Goal: Task Accomplishment & Management: Complete application form

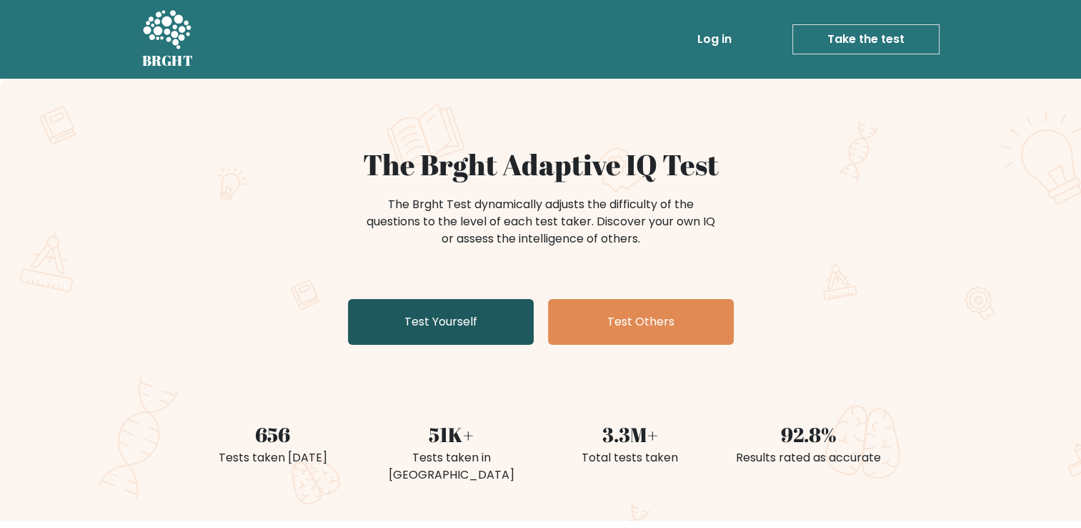
click at [475, 324] on link "Test Yourself" at bounding box center [441, 322] width 186 height 46
click at [441, 327] on link "Test Yourself" at bounding box center [441, 322] width 186 height 46
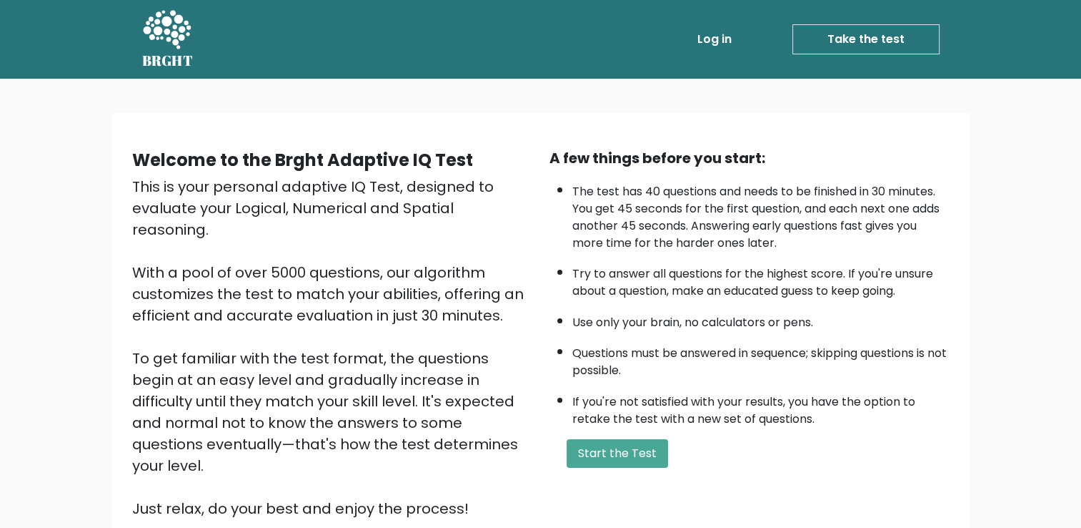
scroll to position [71, 0]
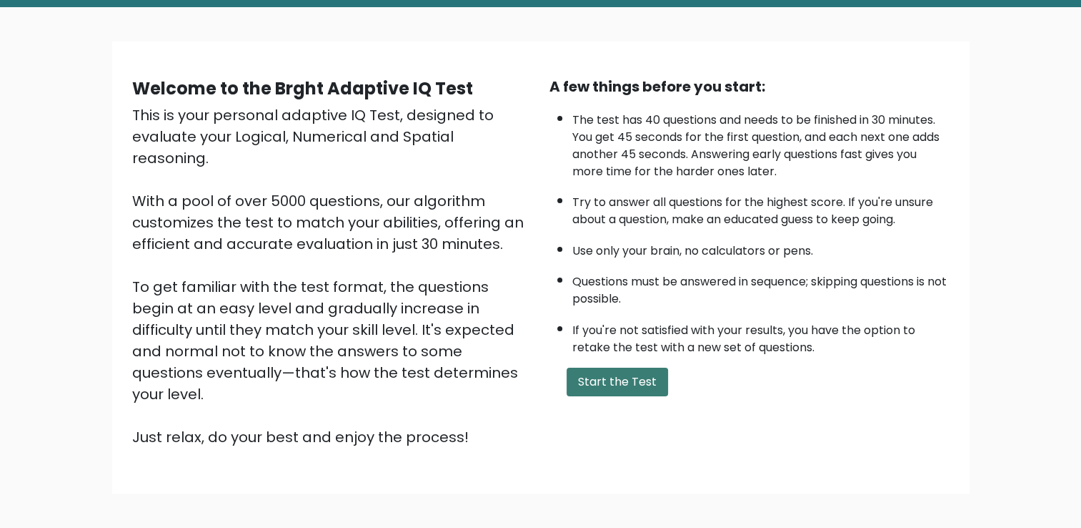
click at [620, 382] on button "Start the Test" at bounding box center [618, 381] width 102 height 29
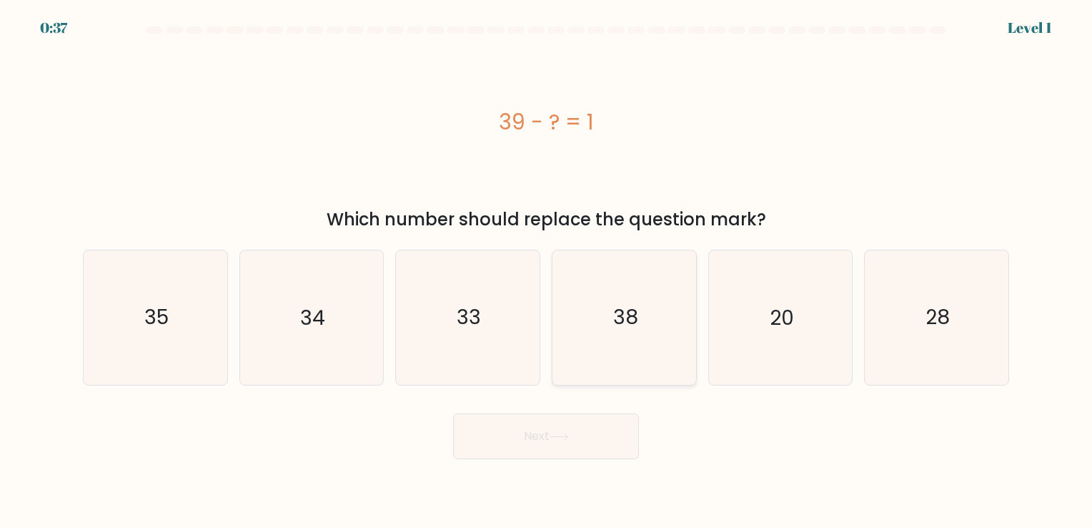
click at [636, 331] on icon "38" at bounding box center [625, 317] width 134 height 134
click at [547, 271] on input "d. 38" at bounding box center [546, 267] width 1 height 7
radio input "true"
click at [559, 436] on icon at bounding box center [559, 436] width 19 height 8
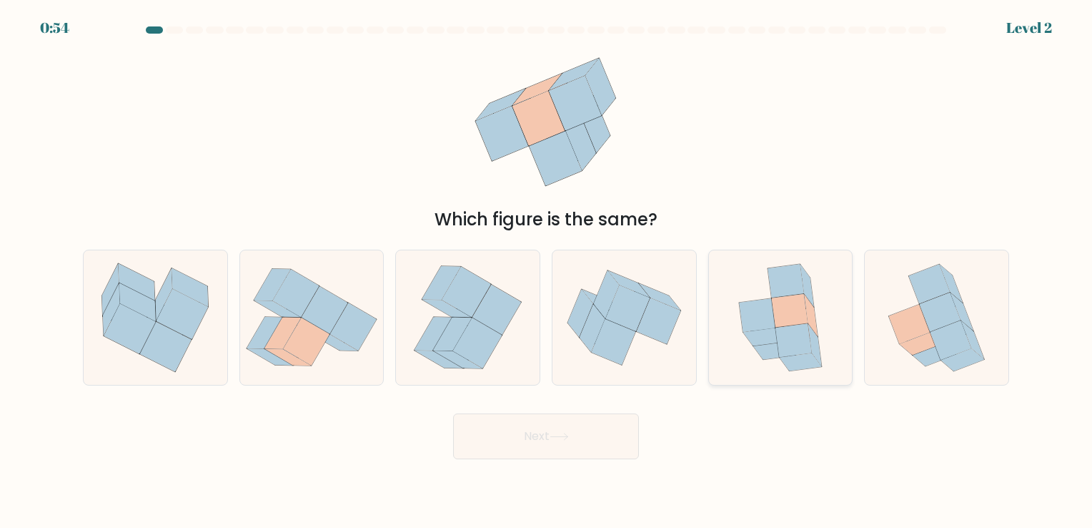
click at [787, 317] on icon at bounding box center [790, 311] width 36 height 34
click at [547, 271] on input "e." at bounding box center [546, 267] width 1 height 7
radio input "true"
click at [557, 442] on button "Next" at bounding box center [546, 436] width 186 height 46
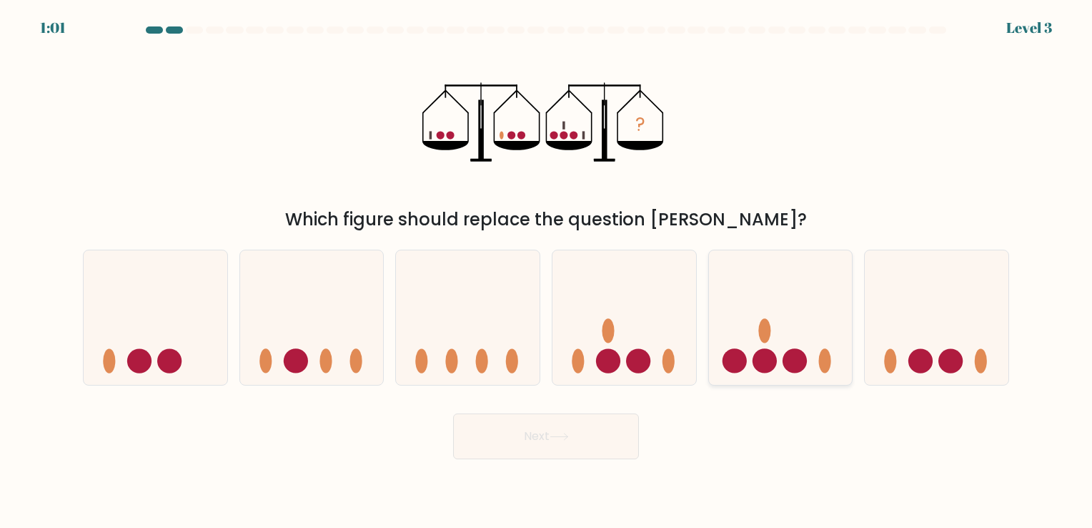
click at [787, 349] on icon at bounding box center [781, 317] width 144 height 119
click at [547, 271] on input "e." at bounding box center [546, 267] width 1 height 7
radio input "true"
click at [561, 433] on icon at bounding box center [559, 436] width 19 height 8
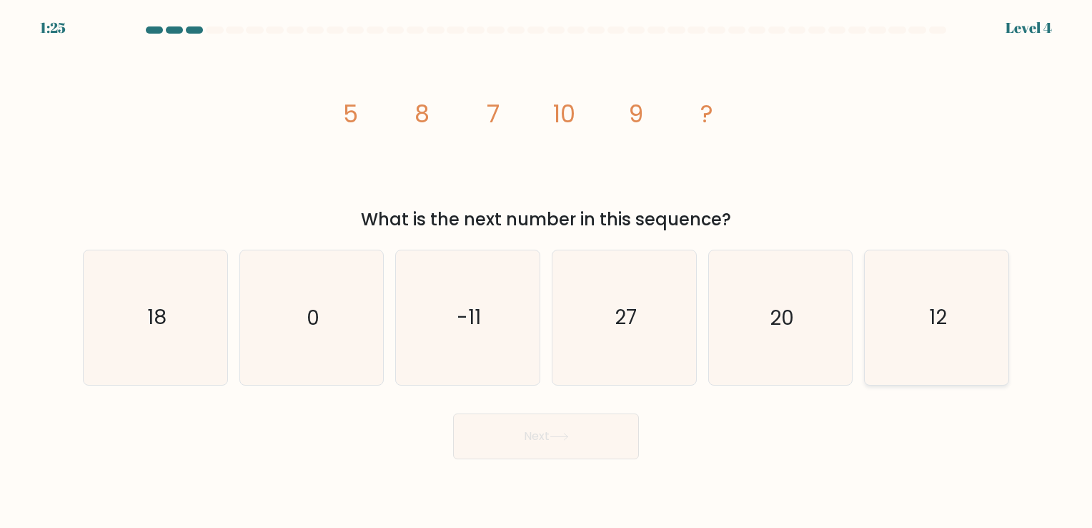
click at [956, 320] on icon "12" at bounding box center [937, 317] width 134 height 134
click at [547, 271] on input "f. 12" at bounding box center [546, 267] width 1 height 7
radio input "true"
click at [530, 444] on button "Next" at bounding box center [546, 436] width 186 height 46
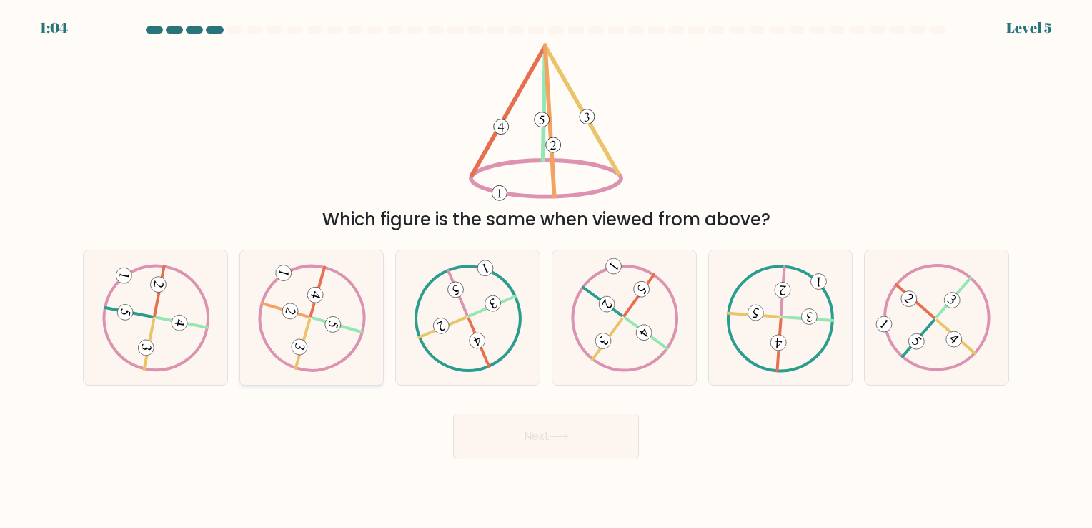
click at [313, 324] on icon at bounding box center [311, 317] width 108 height 107
click at [546, 271] on input "b." at bounding box center [546, 267] width 1 height 7
radio input "true"
click at [528, 428] on button "Next" at bounding box center [546, 436] width 186 height 46
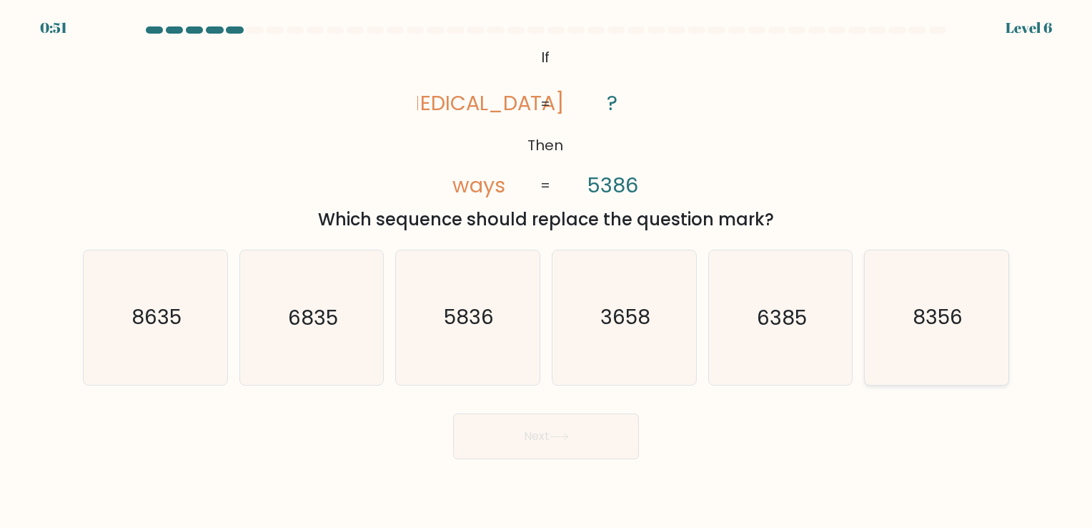
click at [921, 313] on text "8356" at bounding box center [938, 318] width 50 height 28
click at [547, 271] on input "f. 8356" at bounding box center [546, 267] width 1 height 7
radio input "true"
click at [551, 432] on button "Next" at bounding box center [546, 436] width 186 height 46
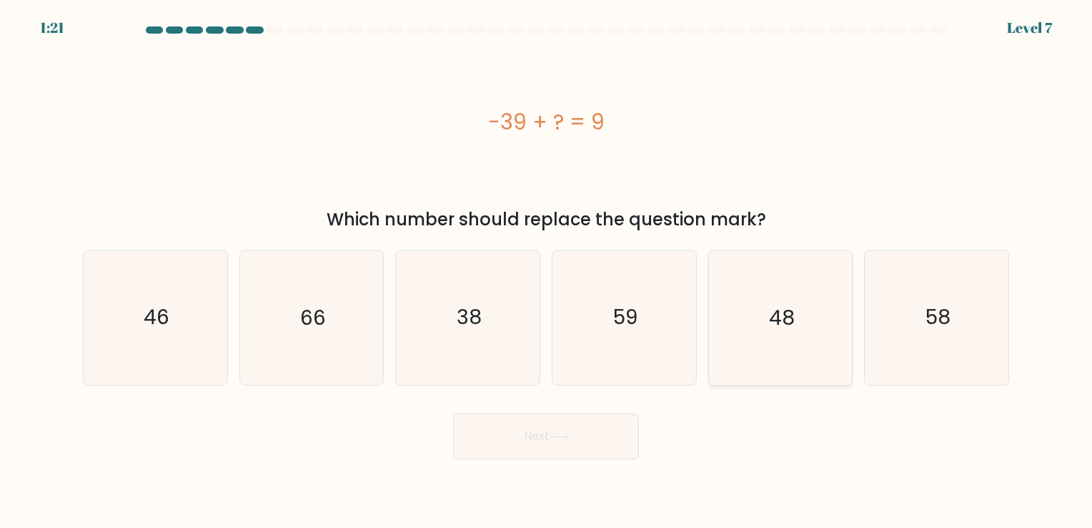
click at [786, 329] on text "48" at bounding box center [782, 318] width 26 height 28
click at [547, 271] on input "e. 48" at bounding box center [546, 267] width 1 height 7
radio input "true"
click at [555, 431] on button "Next" at bounding box center [546, 436] width 186 height 46
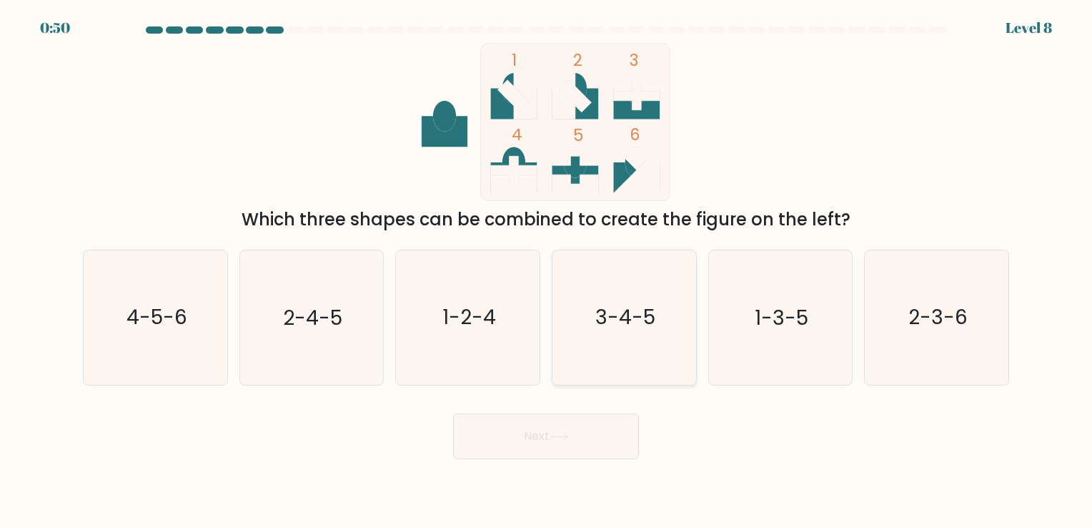
click at [613, 325] on text "3-4-5" at bounding box center [625, 318] width 60 height 28
click at [547, 271] on input "d. 3-4-5" at bounding box center [546, 267] width 1 height 7
radio input "true"
click at [570, 431] on button "Next" at bounding box center [546, 436] width 186 height 46
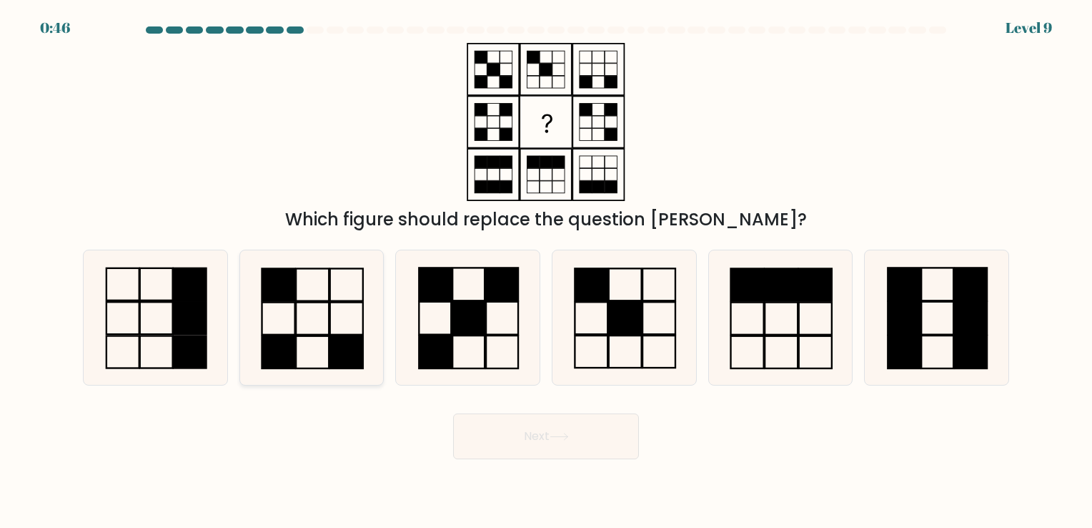
click at [317, 318] on icon at bounding box center [311, 317] width 134 height 134
click at [546, 271] on input "b." at bounding box center [546, 267] width 1 height 7
radio input "true"
click at [569, 435] on icon at bounding box center [559, 436] width 19 height 8
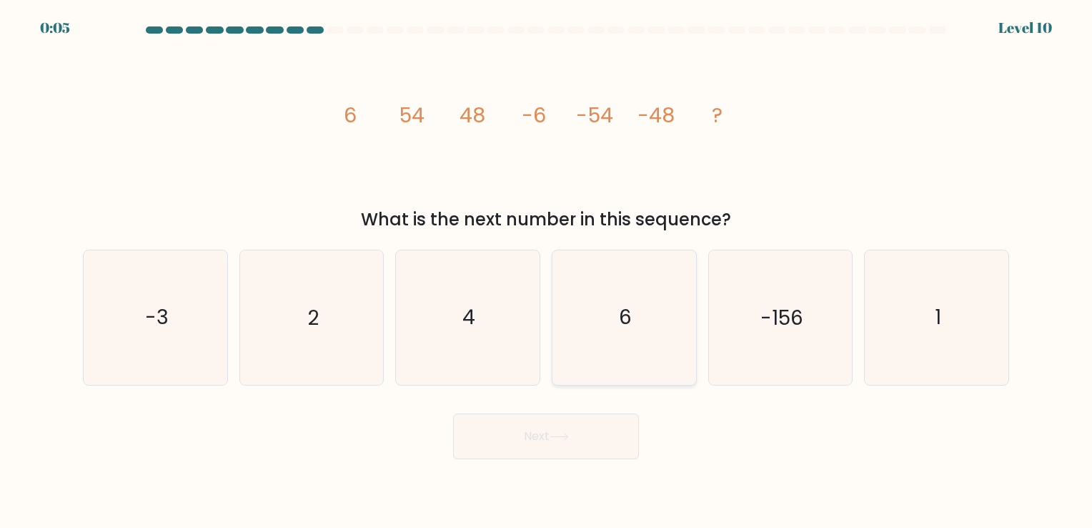
click at [638, 321] on icon "6" at bounding box center [625, 317] width 134 height 134
click at [547, 271] on input "d. 6" at bounding box center [546, 267] width 1 height 7
radio input "true"
click at [570, 447] on button "Next" at bounding box center [546, 436] width 186 height 46
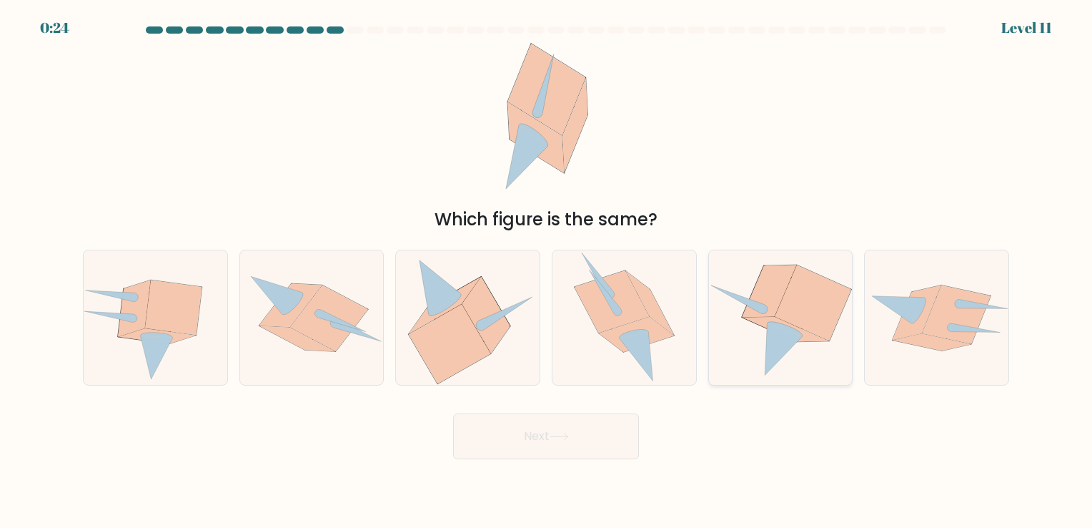
click at [795, 333] on icon at bounding box center [785, 329] width 36 height 14
click at [547, 271] on input "e." at bounding box center [546, 267] width 1 height 7
radio input "true"
click at [555, 433] on icon at bounding box center [559, 436] width 19 height 8
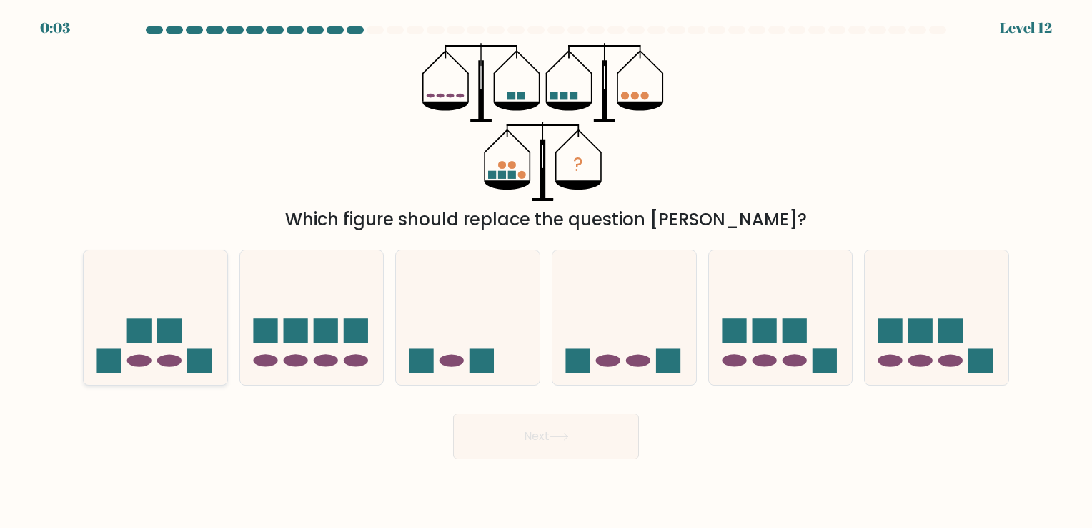
click at [165, 335] on rect at bounding box center [169, 330] width 24 height 24
click at [546, 271] on input "a." at bounding box center [546, 267] width 1 height 7
radio input "true"
click at [569, 437] on icon at bounding box center [559, 436] width 19 height 8
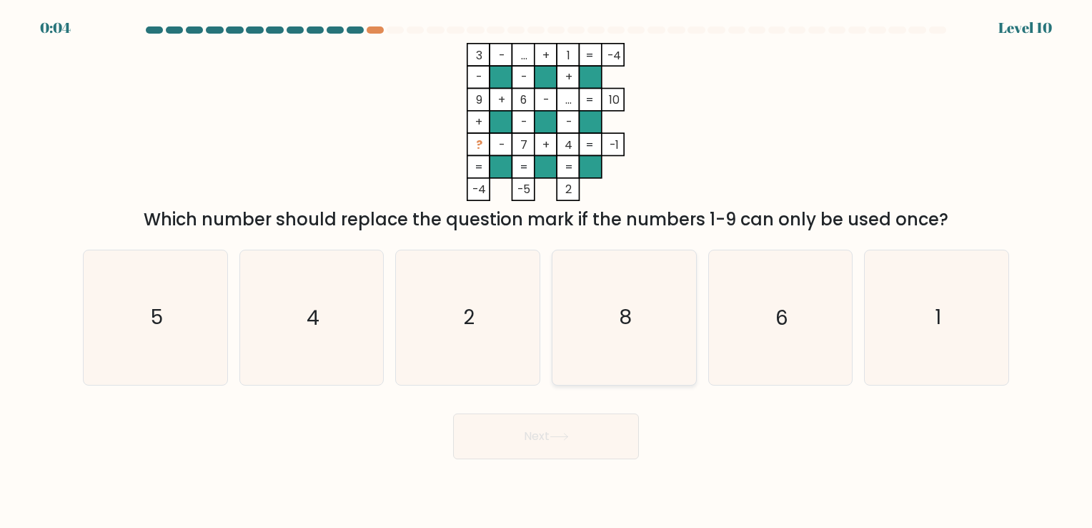
click at [622, 319] on text "8" at bounding box center [625, 318] width 13 height 28
click at [547, 271] on input "d. 8" at bounding box center [546, 267] width 1 height 7
radio input "true"
click at [776, 320] on text "6" at bounding box center [782, 318] width 13 height 28
click at [547, 271] on input "e. 6" at bounding box center [546, 267] width 1 height 7
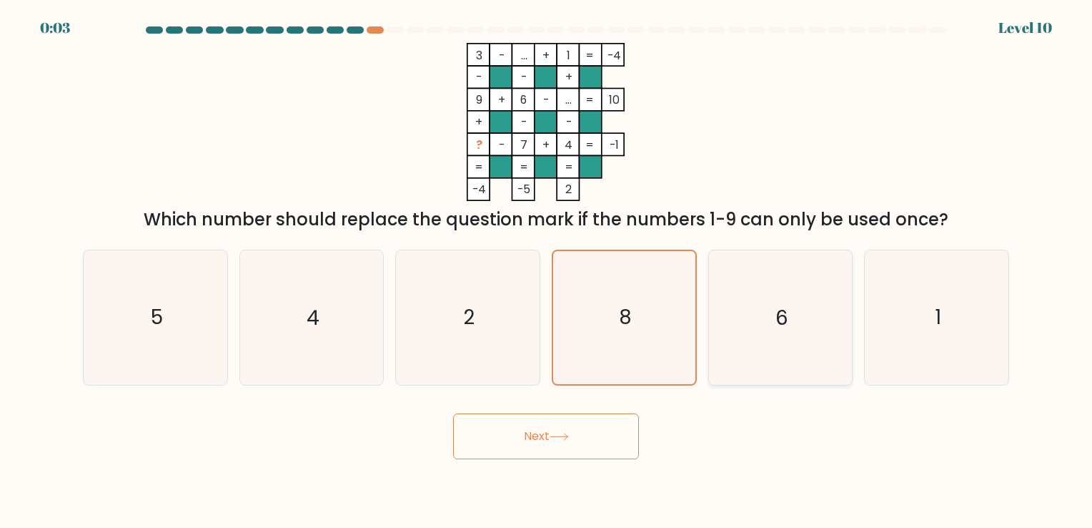
radio input "true"
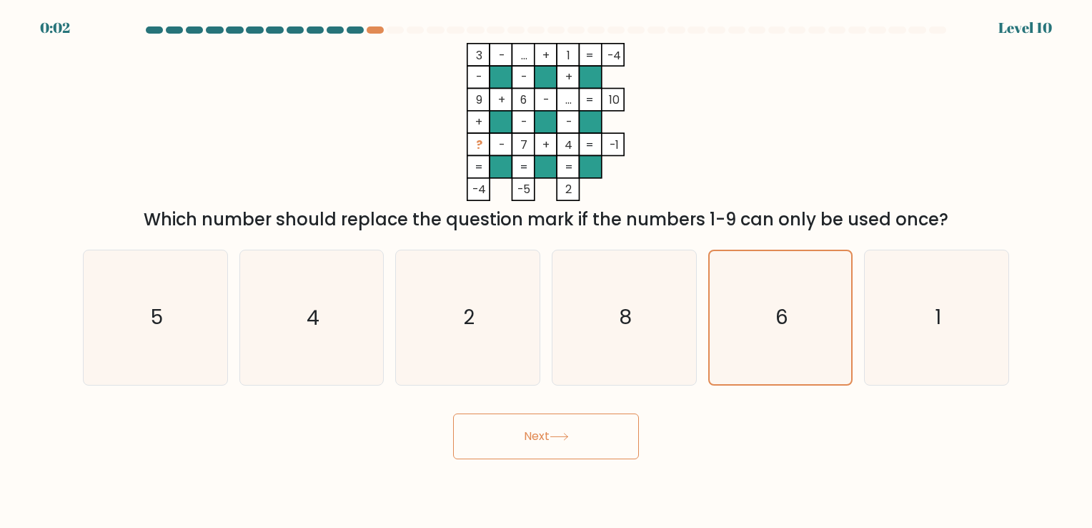
click at [558, 430] on button "Next" at bounding box center [546, 436] width 186 height 46
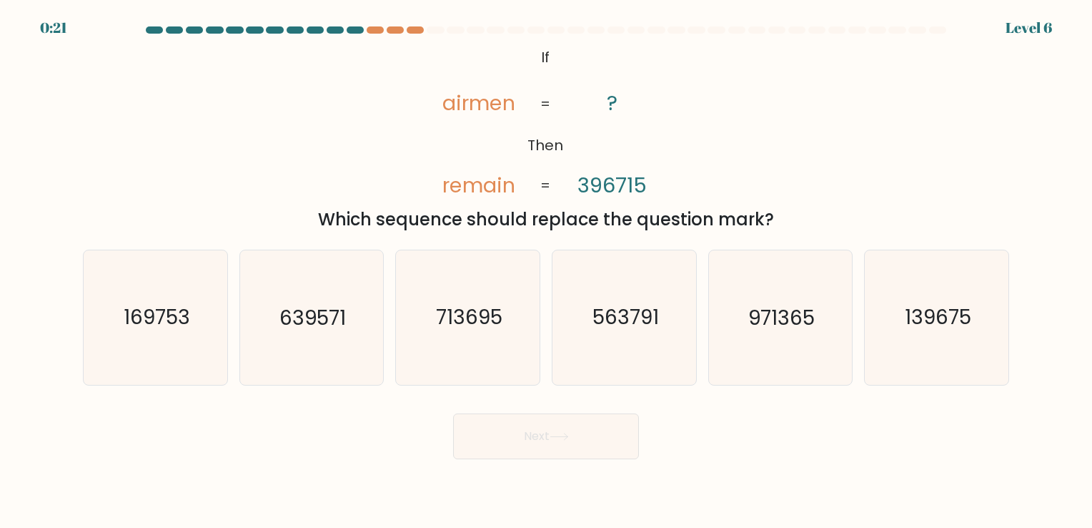
click at [620, 187] on tspan "396715" at bounding box center [612, 185] width 69 height 29
drag, startPoint x: 620, startPoint y: 187, endPoint x: 601, endPoint y: 201, distance: 23.6
click at [601, 201] on icon "@import url('[URL][DOMAIN_NAME]); If Then airmen remain ? 396715 = =" at bounding box center [545, 122] width 257 height 158
click at [601, 202] on div "@import url('https://fonts.googleapis.com/css?family=Abril+Fatface:400,100,100i…" at bounding box center [546, 137] width 944 height 189
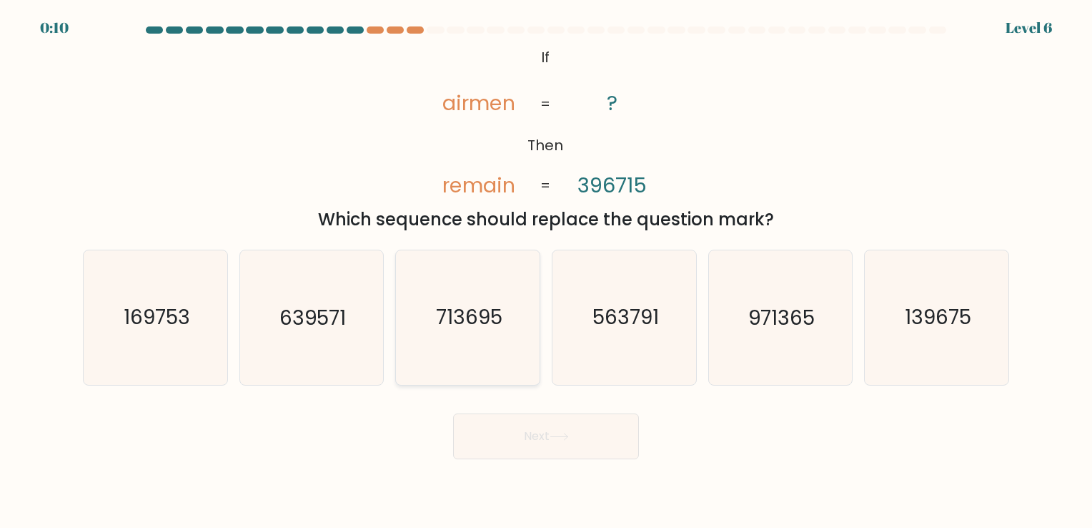
click at [440, 322] on text "713695" at bounding box center [469, 318] width 66 height 28
click at [546, 271] on input "c. 713695" at bounding box center [546, 267] width 1 height 7
radio input "true"
click at [544, 441] on button "Next" at bounding box center [546, 436] width 186 height 46
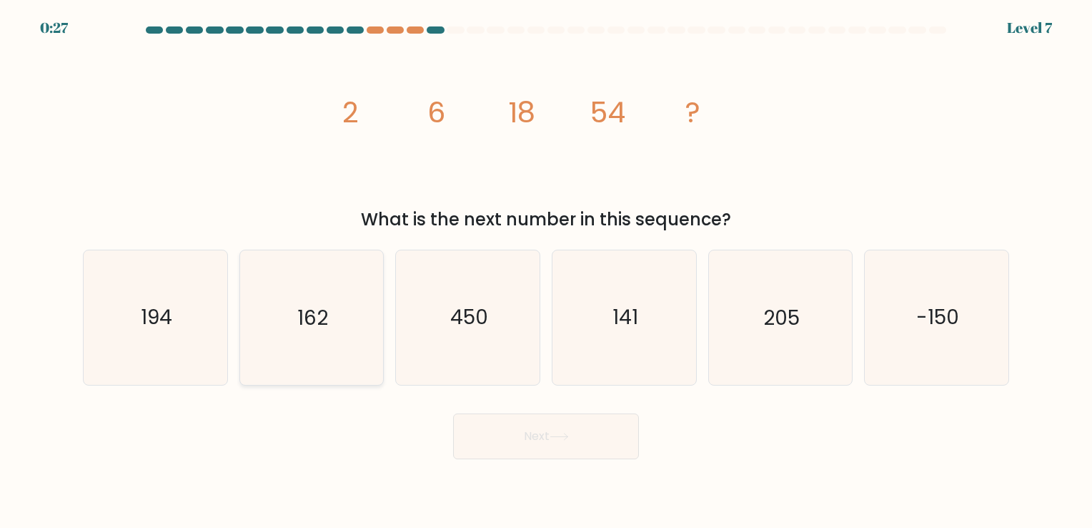
click at [340, 313] on icon "162" at bounding box center [311, 317] width 134 height 134
click at [546, 271] on input "b. 162" at bounding box center [546, 267] width 1 height 7
radio input "true"
click at [543, 437] on button "Next" at bounding box center [546, 436] width 186 height 46
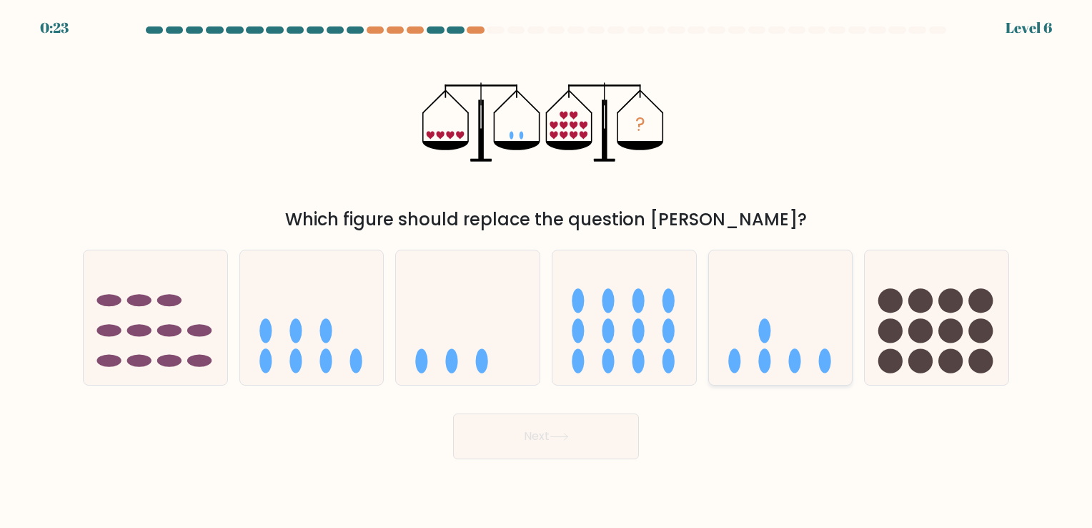
click at [798, 331] on icon at bounding box center [781, 317] width 144 height 119
click at [547, 271] on input "e." at bounding box center [546, 267] width 1 height 7
radio input "true"
click at [573, 442] on button "Next" at bounding box center [546, 436] width 186 height 46
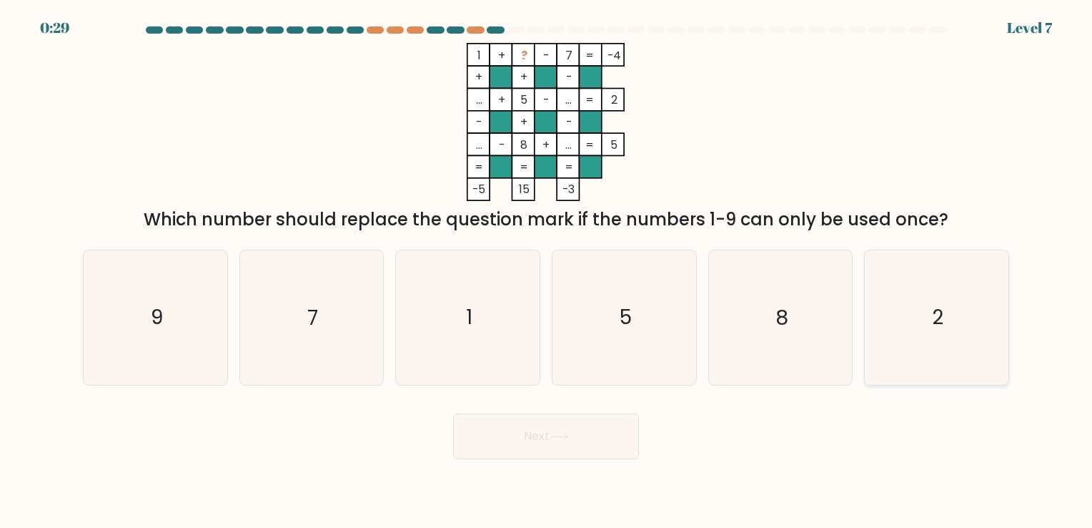
click at [943, 329] on text "2" at bounding box center [937, 318] width 11 height 28
click at [547, 271] on input "f. 2" at bounding box center [546, 267] width 1 height 7
radio input "true"
click at [553, 446] on button "Next" at bounding box center [546, 436] width 186 height 46
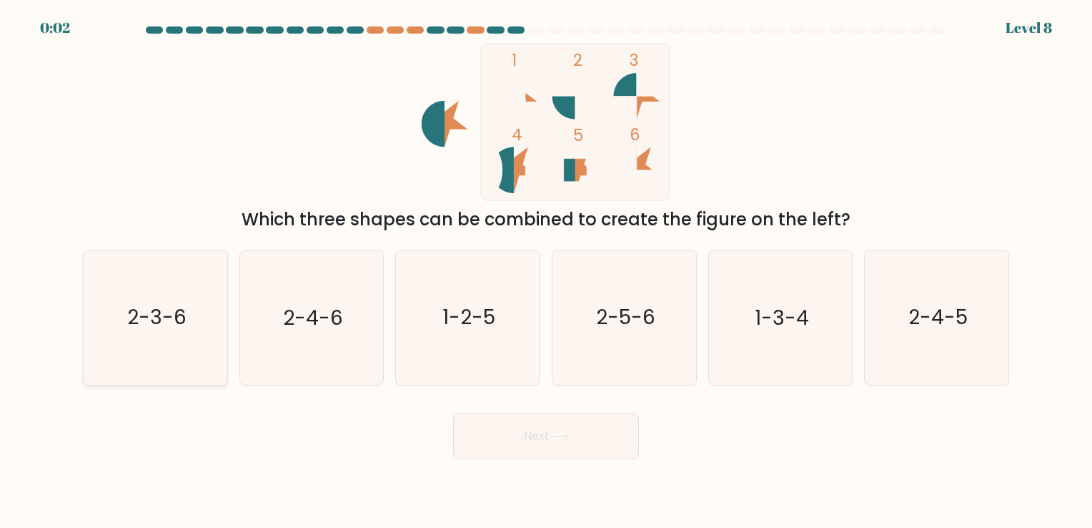
click at [169, 319] on text "2-3-6" at bounding box center [156, 318] width 59 height 28
click at [546, 271] on input "a. 2-3-6" at bounding box center [546, 267] width 1 height 7
radio input "true"
click at [558, 445] on button "Next" at bounding box center [546, 436] width 186 height 46
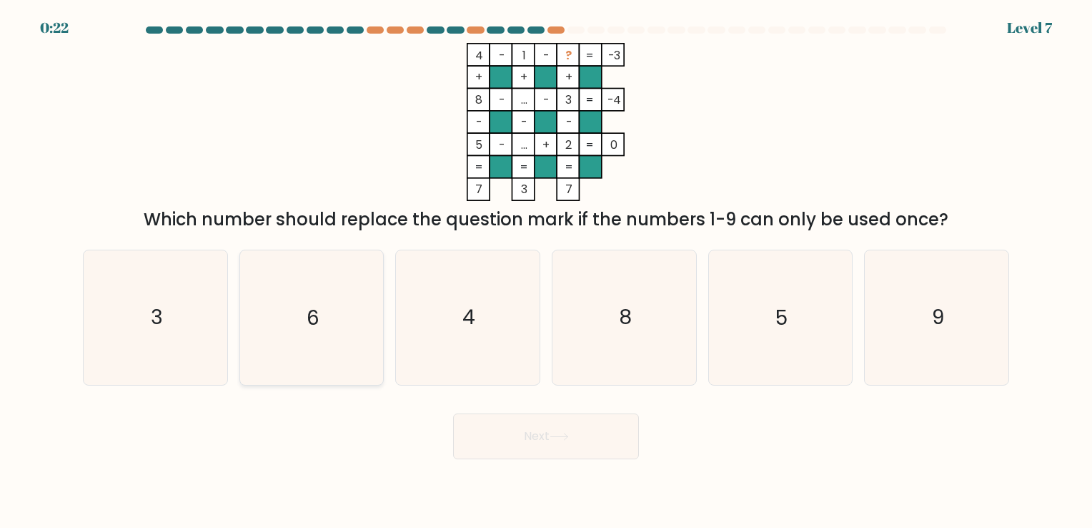
click at [335, 307] on icon "6" at bounding box center [311, 317] width 134 height 134
click at [546, 271] on input "b. 6" at bounding box center [546, 267] width 1 height 7
radio input "true"
click at [583, 440] on button "Next" at bounding box center [546, 436] width 186 height 46
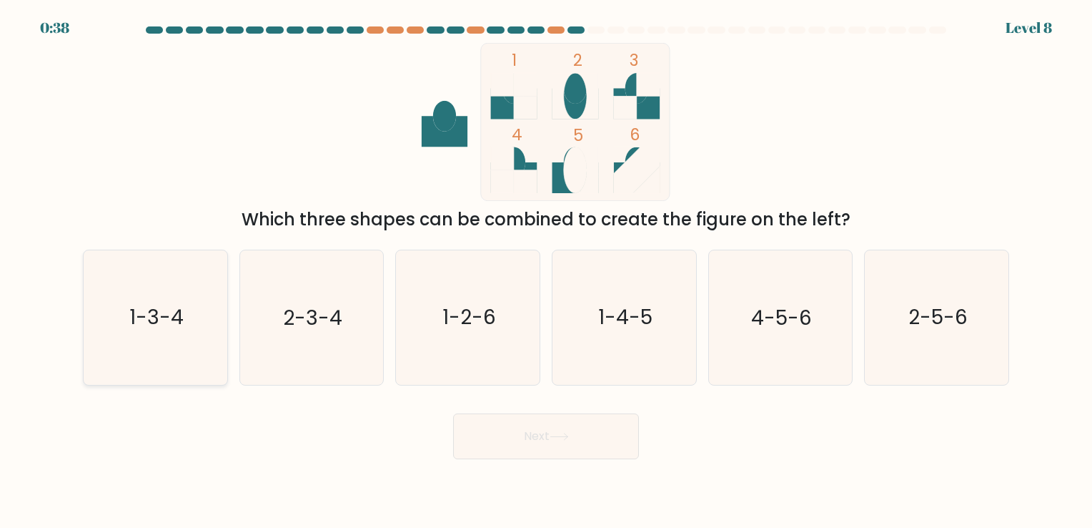
click at [180, 330] on text "1-3-4" at bounding box center [156, 318] width 54 height 28
click at [546, 271] on input "a. 1-3-4" at bounding box center [546, 267] width 1 height 7
radio input "true"
click at [519, 437] on button "Next" at bounding box center [546, 436] width 186 height 46
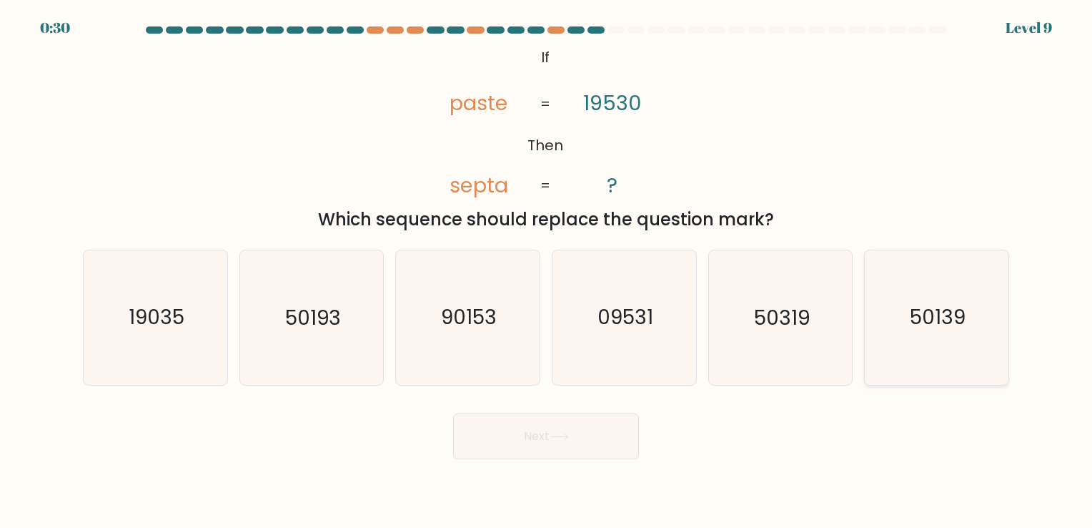
click at [950, 314] on text "50139" at bounding box center [938, 318] width 56 height 28
click at [547, 271] on input "f. 50139" at bounding box center [546, 267] width 1 height 7
radio input "true"
click at [563, 433] on icon at bounding box center [559, 436] width 19 height 8
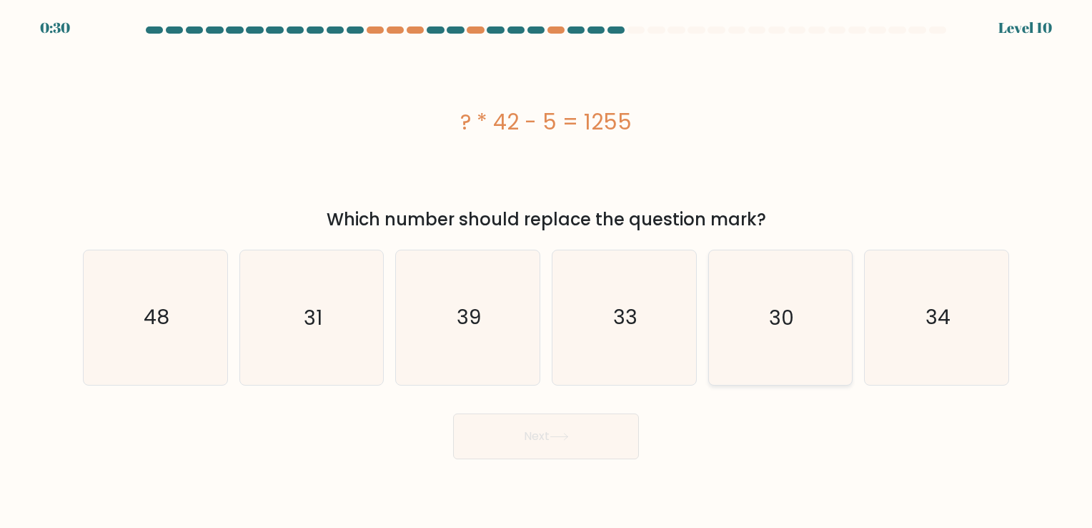
click at [799, 327] on icon "30" at bounding box center [780, 317] width 134 height 134
click at [547, 271] on input "e. 30" at bounding box center [546, 267] width 1 height 7
radio input "true"
click at [563, 432] on icon at bounding box center [559, 436] width 19 height 8
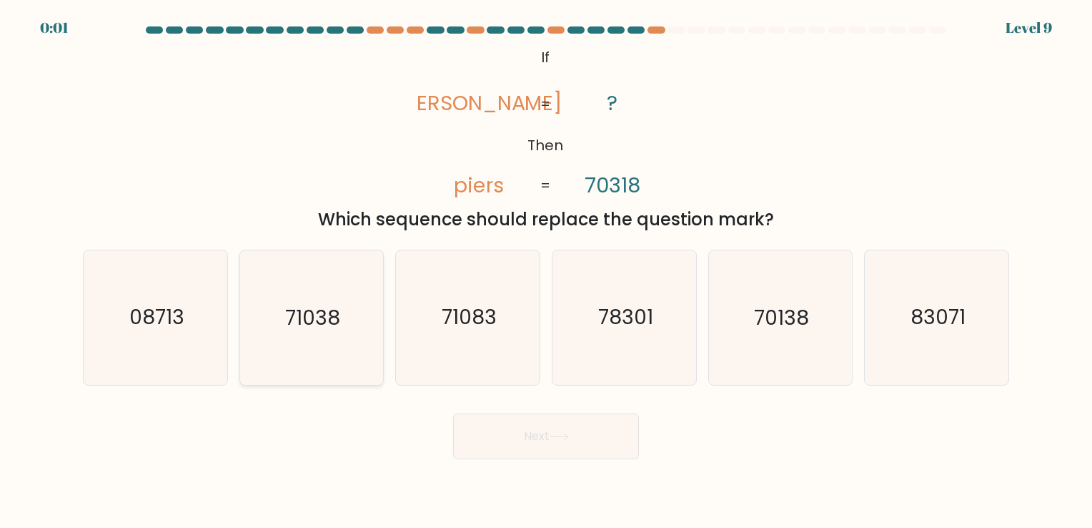
click at [302, 323] on text "71038" at bounding box center [312, 318] width 55 height 28
click at [546, 271] on input "b. 71038" at bounding box center [546, 267] width 1 height 7
radio input "true"
click at [552, 437] on button "Next" at bounding box center [546, 436] width 186 height 46
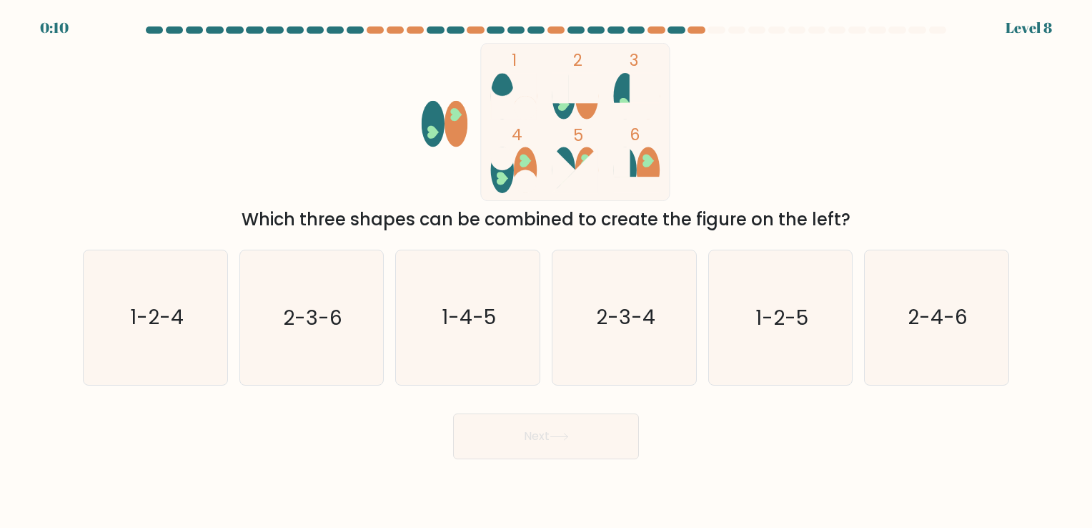
click at [512, 169] on ellipse at bounding box center [502, 170] width 23 height 46
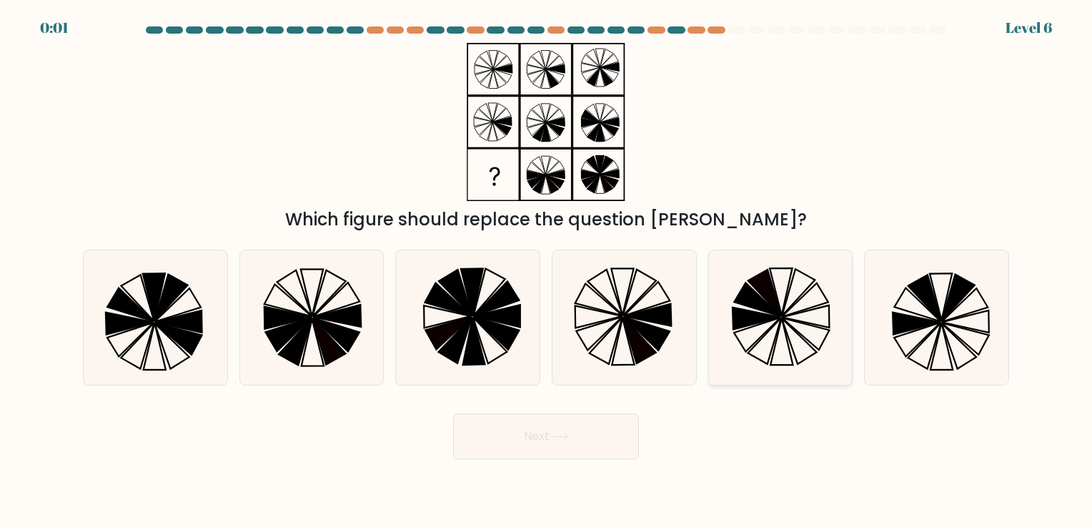
click at [783, 315] on icon at bounding box center [805, 300] width 46 height 34
click at [547, 271] on input "e." at bounding box center [546, 267] width 1 height 7
radio input "true"
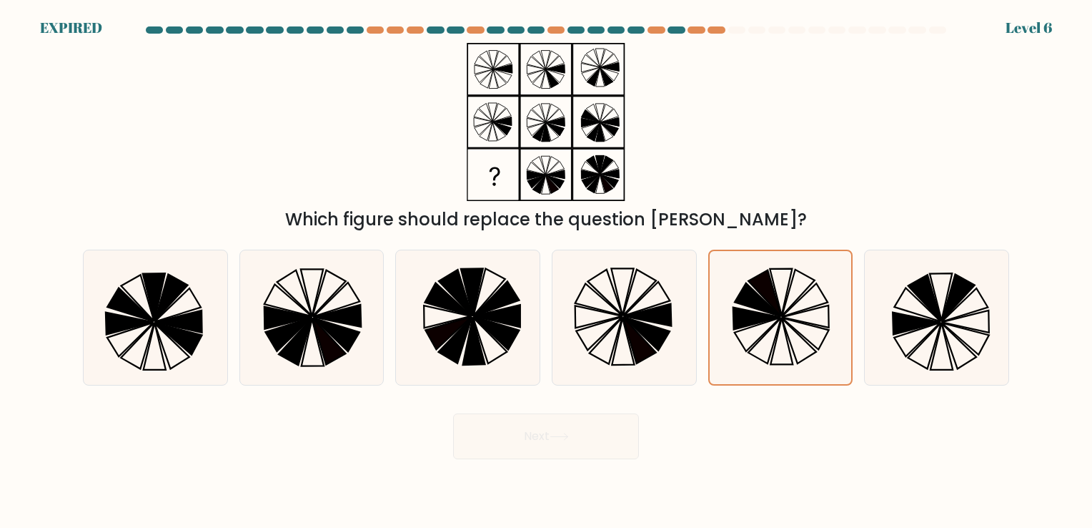
click at [572, 442] on div "Next" at bounding box center [546, 430] width 944 height 56
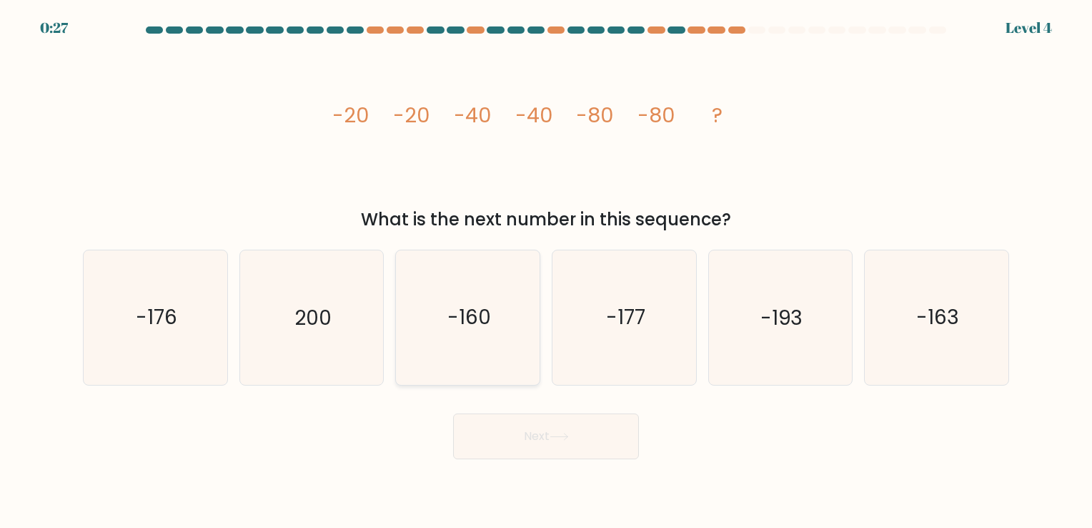
click at [440, 326] on icon "-160" at bounding box center [468, 317] width 134 height 134
click at [546, 271] on input "c. -160" at bounding box center [546, 267] width 1 height 7
radio input "true"
click at [529, 430] on button "Next" at bounding box center [546, 436] width 186 height 46
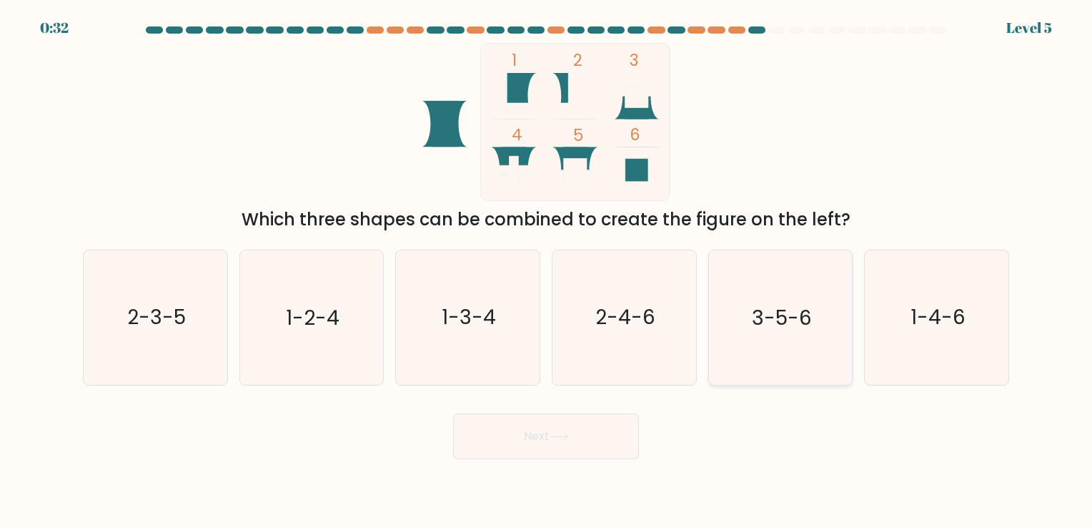
click at [763, 320] on text "3-5-6" at bounding box center [782, 318] width 60 height 28
click at [547, 271] on input "e. 3-5-6" at bounding box center [546, 267] width 1 height 7
radio input "true"
click at [535, 429] on button "Next" at bounding box center [546, 436] width 186 height 46
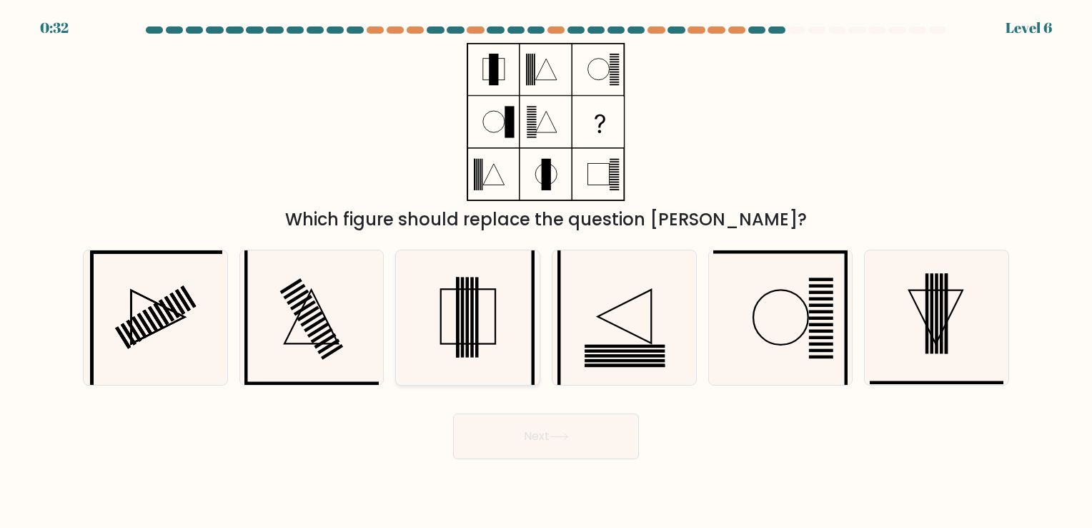
click at [475, 330] on icon at bounding box center [468, 317] width 134 height 134
click at [546, 271] on input "c." at bounding box center [546, 267] width 1 height 7
radio input "true"
click at [550, 440] on button "Next" at bounding box center [546, 436] width 186 height 46
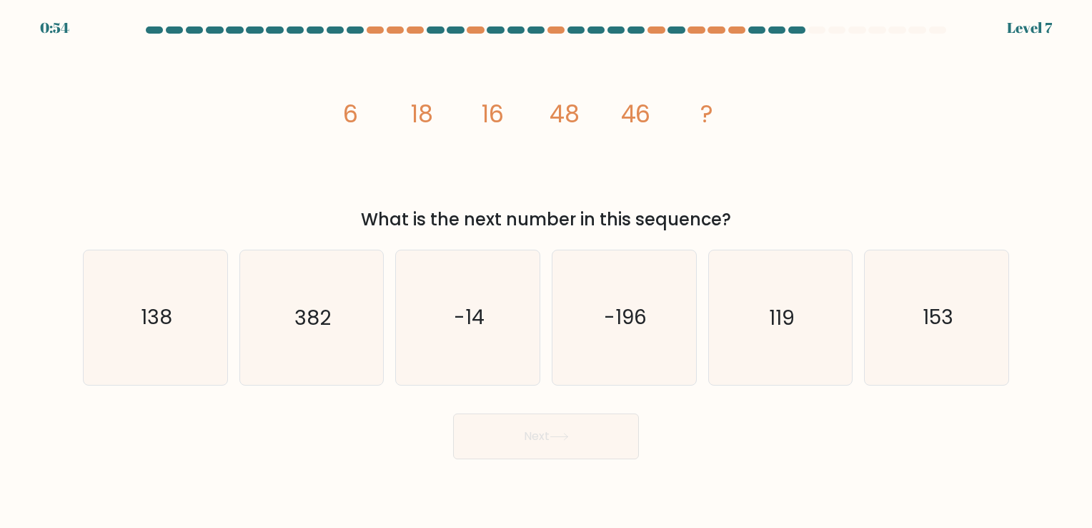
click at [806, 153] on div "image/svg+xml 6 18 16 48 46 ? What is the next number in this sequence?" at bounding box center [546, 137] width 944 height 189
click at [197, 320] on icon "138" at bounding box center [156, 317] width 134 height 134
click at [546, 271] on input "a. 138" at bounding box center [546, 267] width 1 height 7
radio input "true"
click at [533, 432] on button "Next" at bounding box center [546, 436] width 186 height 46
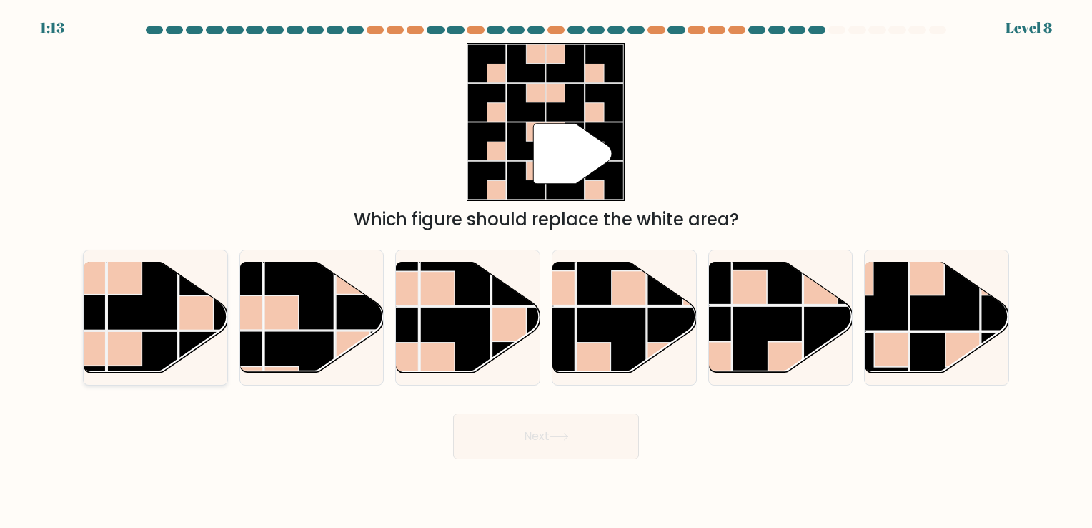
click at [134, 320] on rect at bounding box center [142, 294] width 70 height 70
click at [546, 271] on input "a." at bounding box center [546, 267] width 1 height 7
radio input "true"
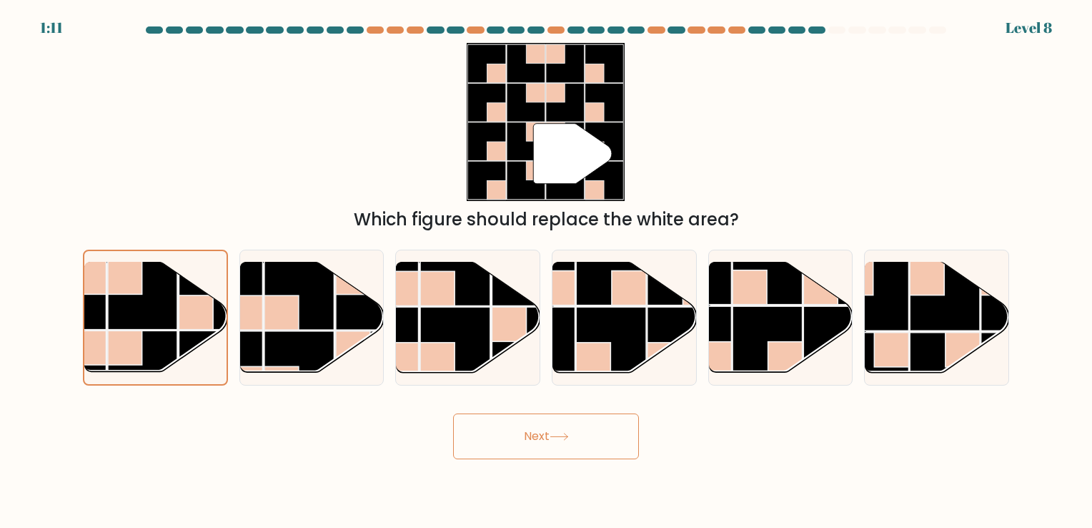
click at [531, 425] on button "Next" at bounding box center [546, 436] width 186 height 46
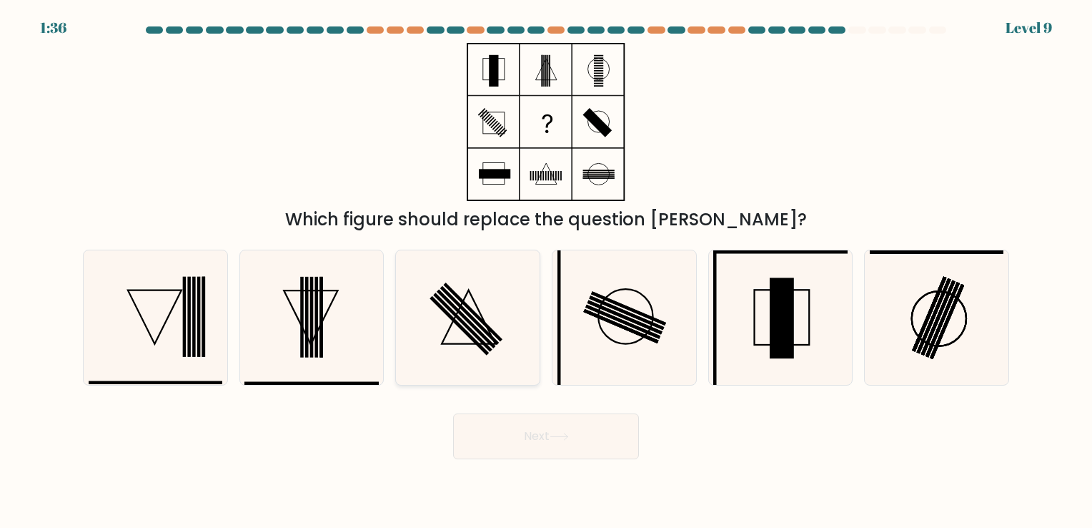
click at [484, 320] on icon at bounding box center [469, 317] width 54 height 54
click at [546, 271] on input "c." at bounding box center [546, 267] width 1 height 7
radio input "true"
click at [541, 433] on button "Next" at bounding box center [546, 436] width 186 height 46
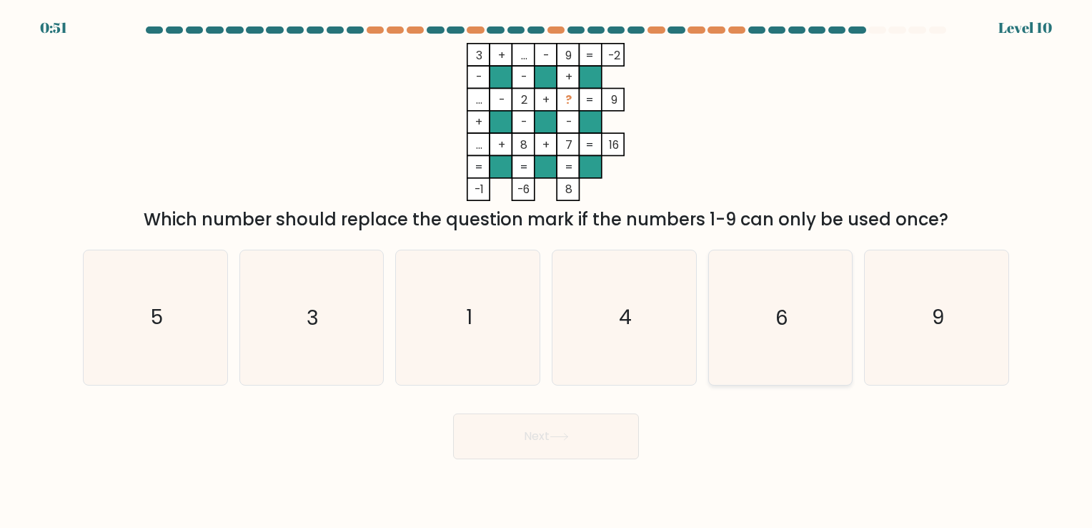
click at [788, 323] on icon "6" at bounding box center [780, 317] width 134 height 134
click at [547, 271] on input "e. 6" at bounding box center [546, 267] width 1 height 7
radio input "true"
click at [552, 428] on button "Next" at bounding box center [546, 436] width 186 height 46
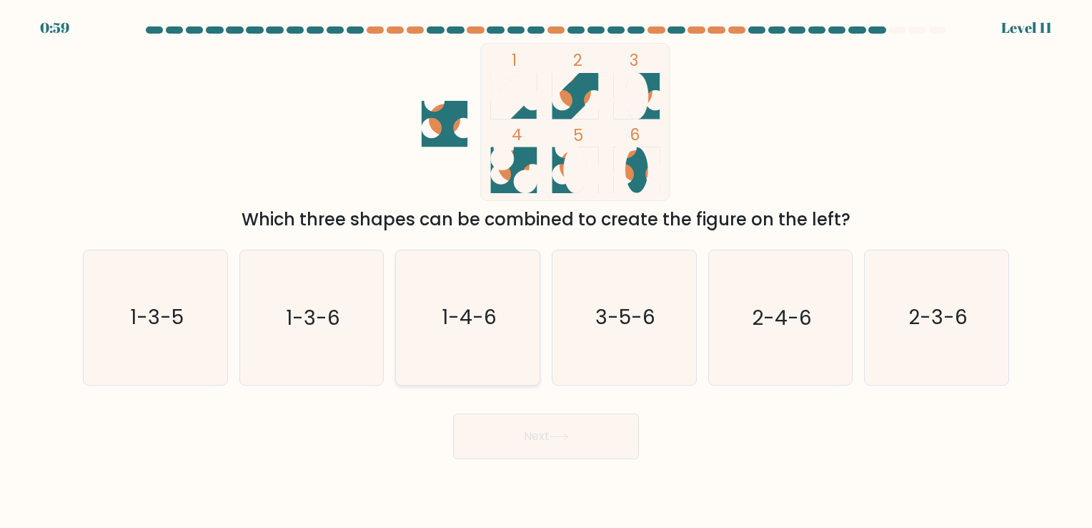
click at [472, 327] on text "1-4-6" at bounding box center [469, 318] width 55 height 28
click at [546, 271] on input "c. 1-4-6" at bounding box center [546, 267] width 1 height 7
radio input "true"
click at [535, 435] on button "Next" at bounding box center [546, 436] width 186 height 46
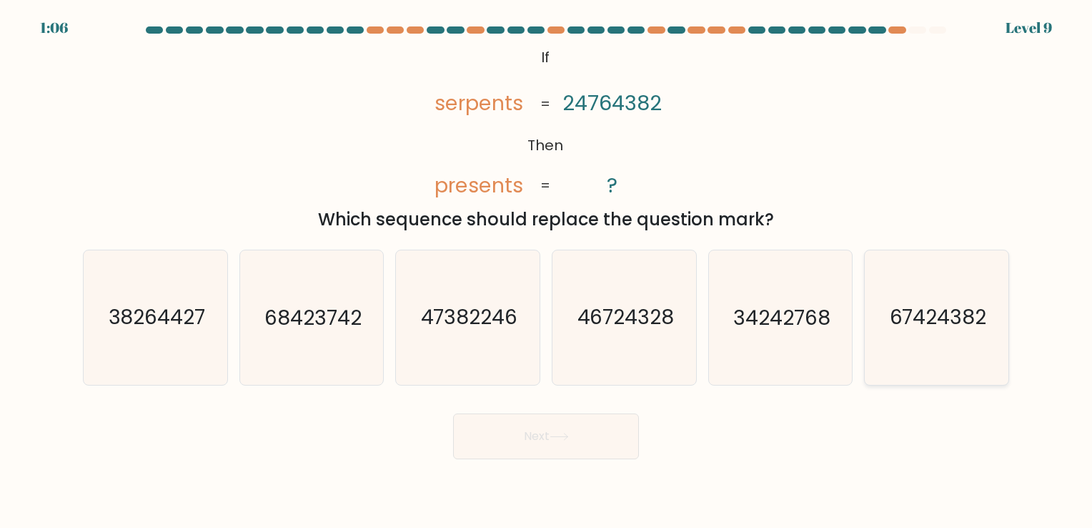
click at [910, 320] on text "67424382" at bounding box center [937, 318] width 97 height 28
click at [547, 271] on input "f. 67424382" at bounding box center [546, 267] width 1 height 7
radio input "true"
click at [512, 439] on button "Next" at bounding box center [546, 436] width 186 height 46
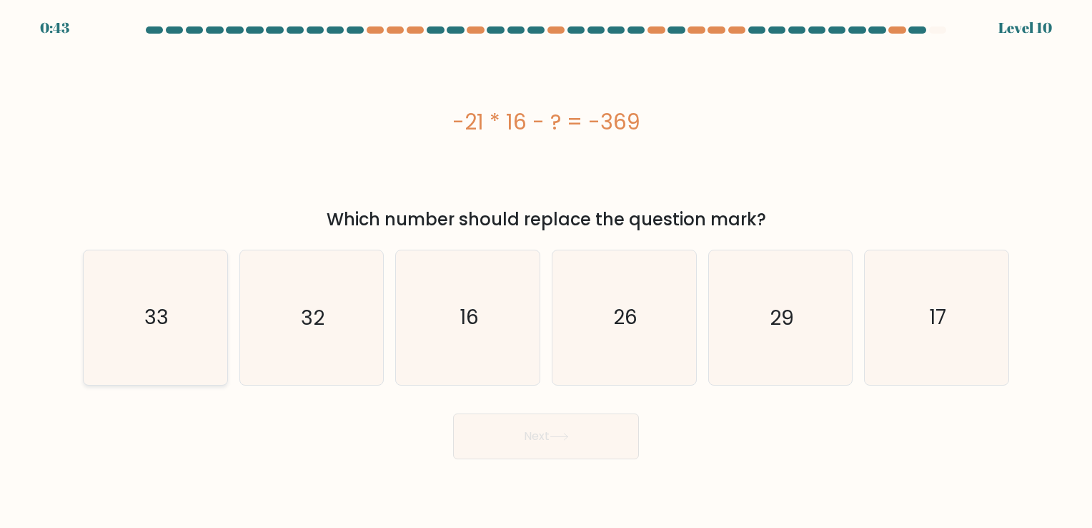
click at [148, 333] on icon "33" at bounding box center [156, 317] width 134 height 134
click at [546, 271] on input "a. 33" at bounding box center [546, 267] width 1 height 7
radio input "true"
click at [552, 443] on button "Next" at bounding box center [546, 436] width 186 height 46
click at [547, 436] on button "Next" at bounding box center [546, 436] width 186 height 46
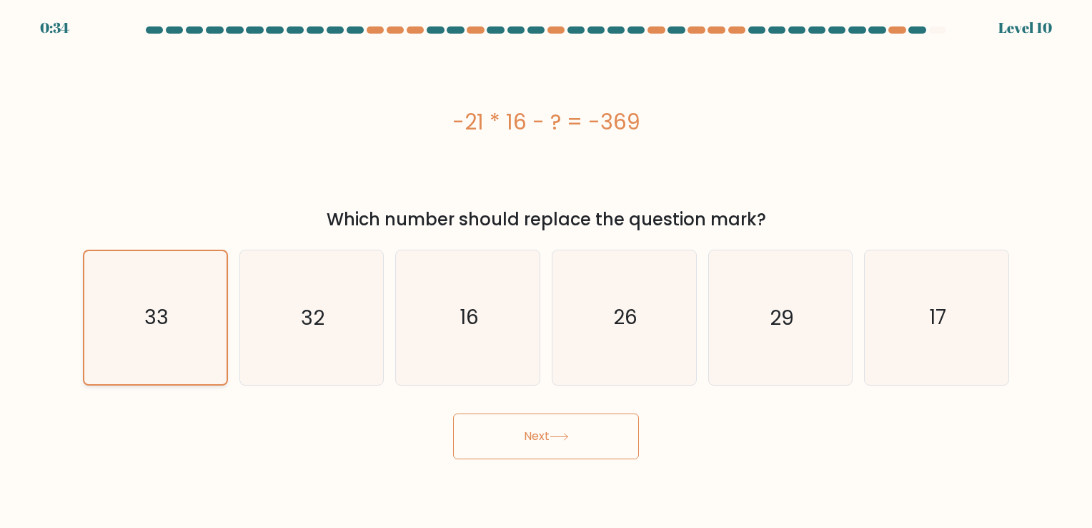
click at [179, 312] on icon "33" at bounding box center [155, 317] width 132 height 132
click at [546, 271] on input "a. 33" at bounding box center [546, 267] width 1 height 7
click at [540, 435] on button "Next" at bounding box center [546, 436] width 186 height 46
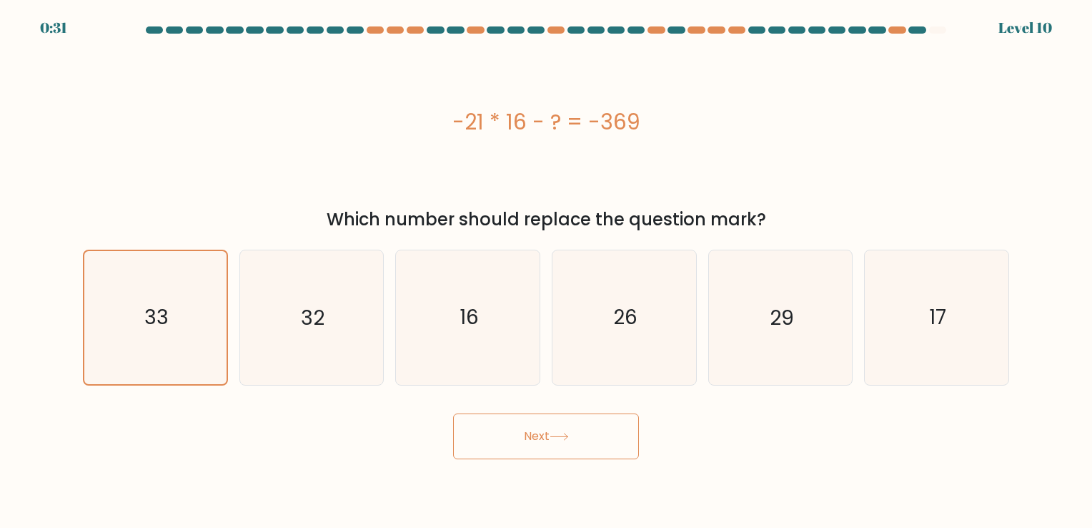
click at [540, 435] on button "Next" at bounding box center [546, 436] width 186 height 46
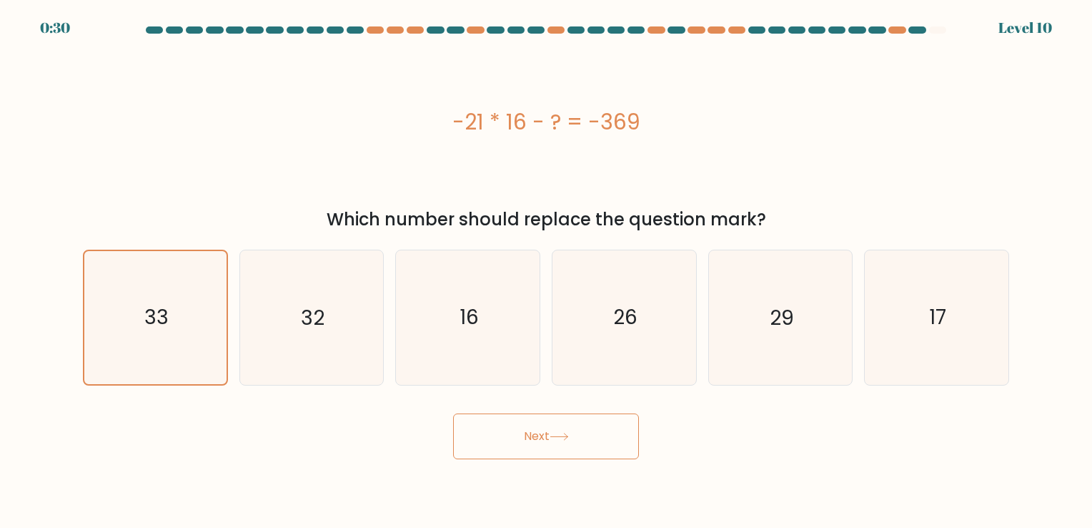
click at [540, 435] on button "Next" at bounding box center [546, 436] width 186 height 46
click at [558, 427] on button "Next" at bounding box center [546, 436] width 186 height 46
click at [532, 429] on button "Next" at bounding box center [546, 436] width 186 height 46
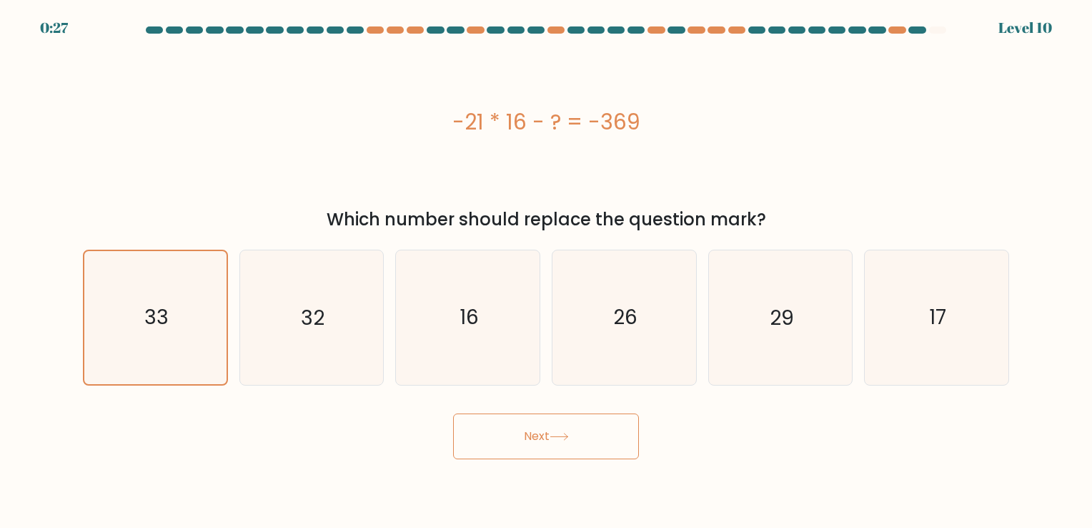
click at [532, 429] on button "Next" at bounding box center [546, 436] width 186 height 46
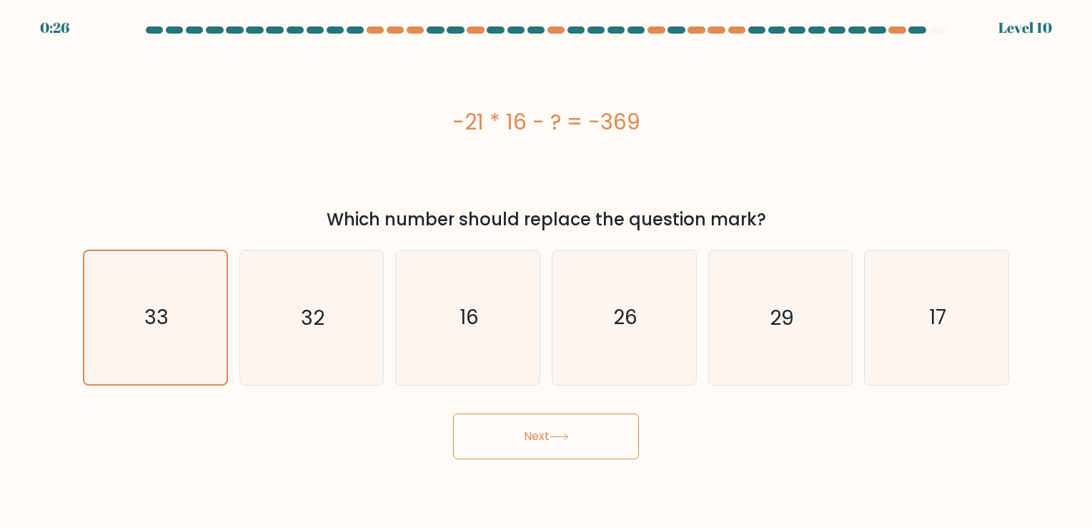
click at [532, 429] on button "Next" at bounding box center [546, 436] width 186 height 46
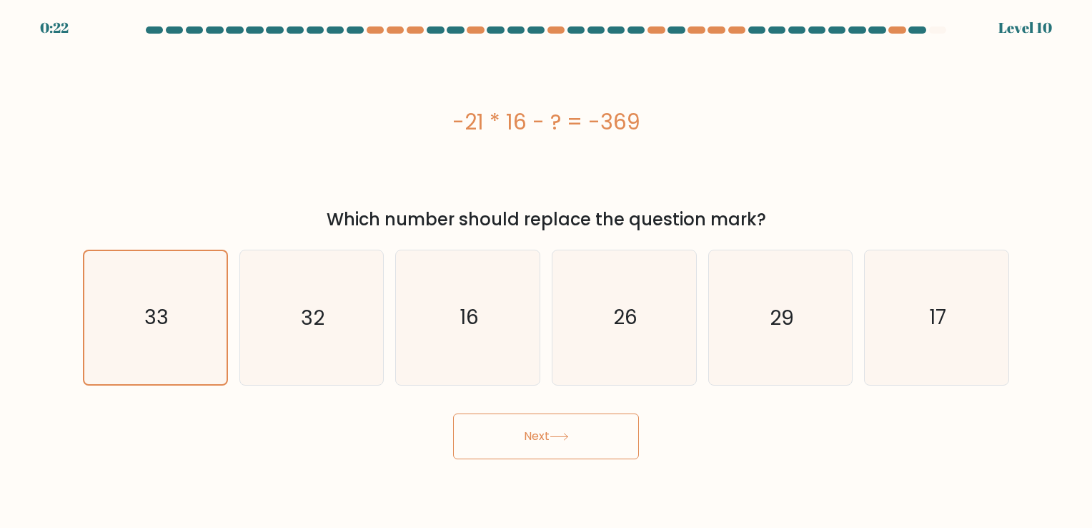
click at [545, 433] on button "Next" at bounding box center [546, 436] width 186 height 46
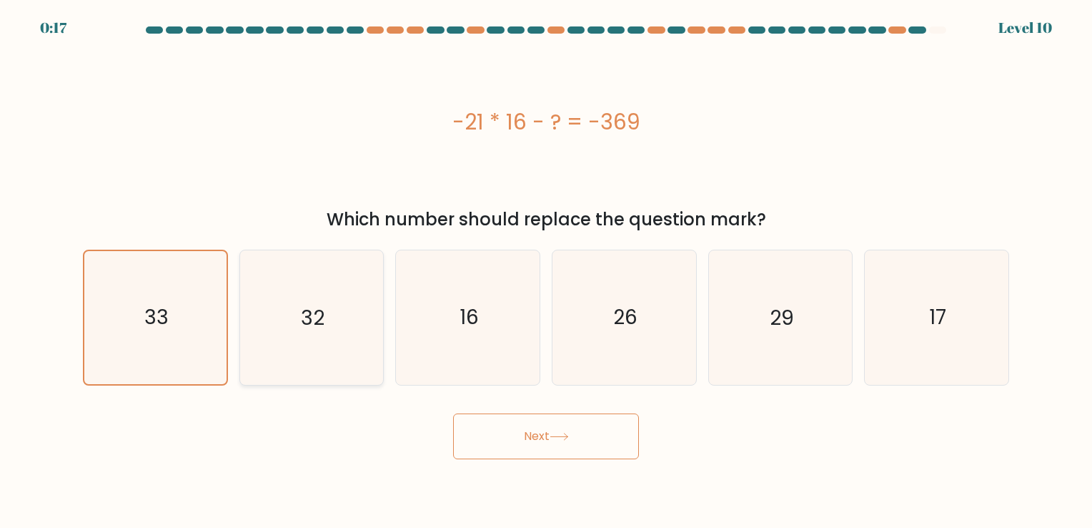
click at [310, 337] on icon "32" at bounding box center [311, 317] width 134 height 134
click at [546, 271] on input "b. 32" at bounding box center [546, 267] width 1 height 7
radio input "true"
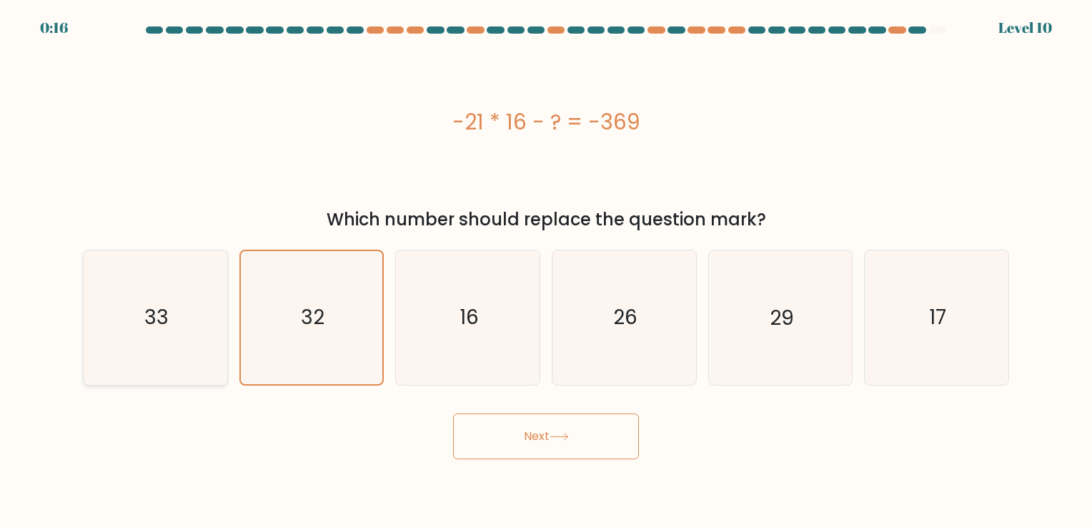
click at [172, 329] on icon "33" at bounding box center [156, 317] width 134 height 134
click at [546, 271] on input "a. 33" at bounding box center [546, 267] width 1 height 7
radio input "true"
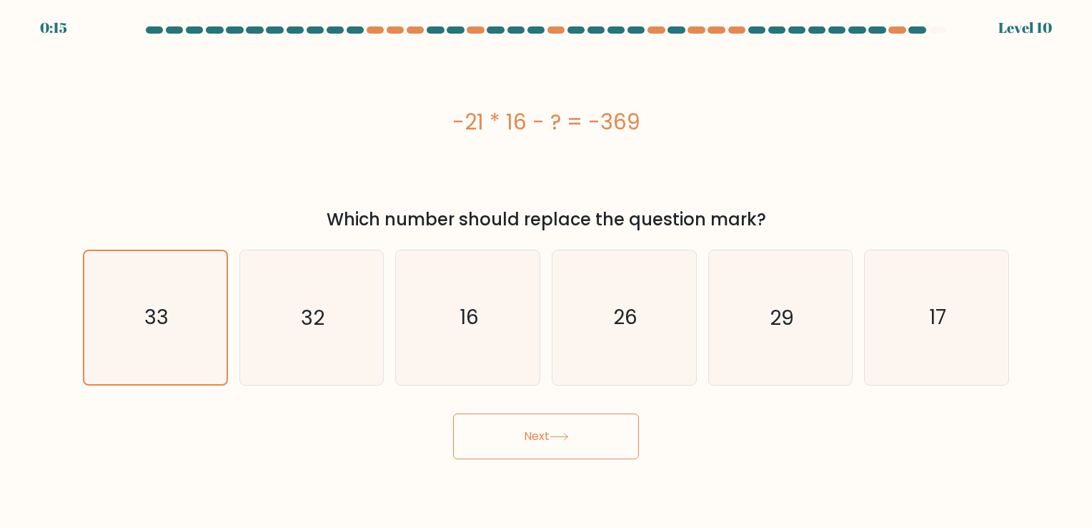
click at [527, 433] on button "Next" at bounding box center [546, 436] width 186 height 46
click at [596, 436] on button "Next" at bounding box center [546, 436] width 186 height 46
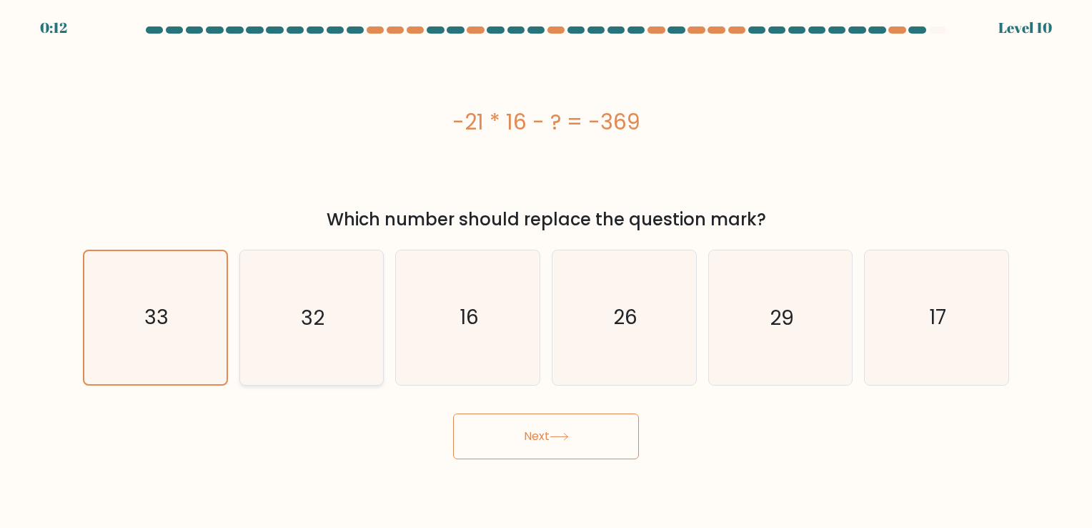
click at [309, 335] on icon "32" at bounding box center [311, 317] width 134 height 134
click at [546, 271] on input "b. 32" at bounding box center [546, 267] width 1 height 7
radio input "true"
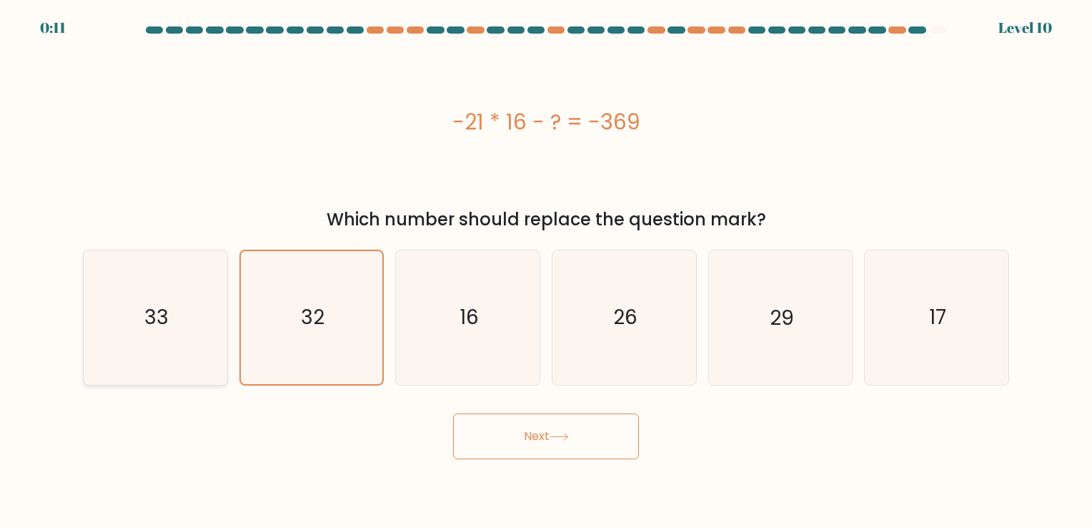
click at [172, 325] on icon "33" at bounding box center [156, 317] width 134 height 134
click at [546, 271] on input "a. 33" at bounding box center [546, 267] width 1 height 7
radio input "true"
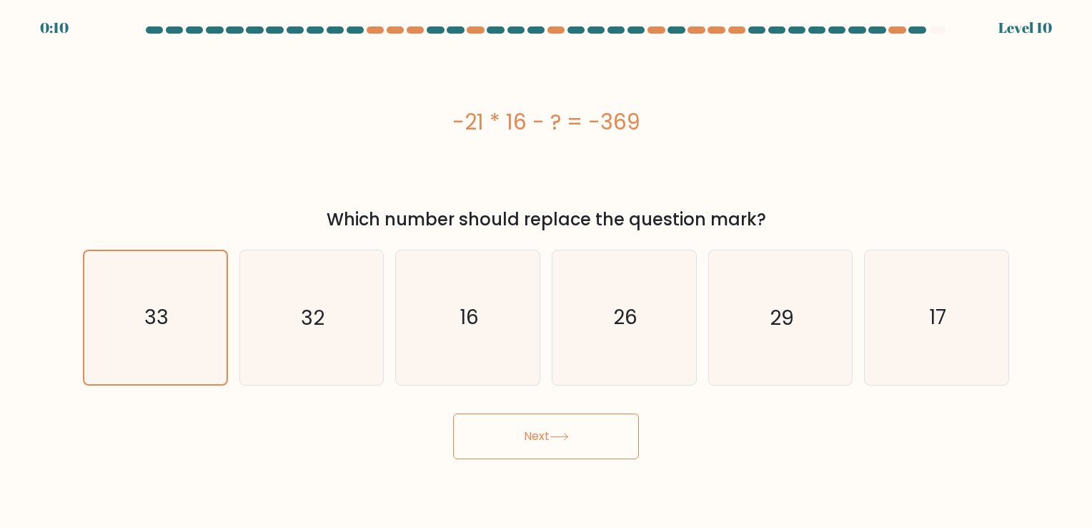
click at [550, 442] on button "Next" at bounding box center [546, 436] width 186 height 46
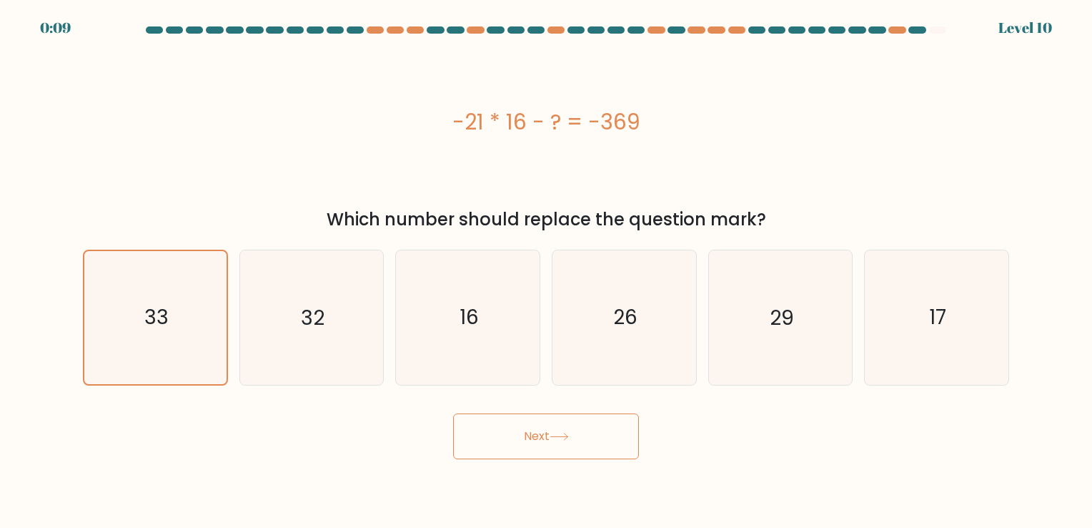
click at [550, 442] on button "Next" at bounding box center [546, 436] width 186 height 46
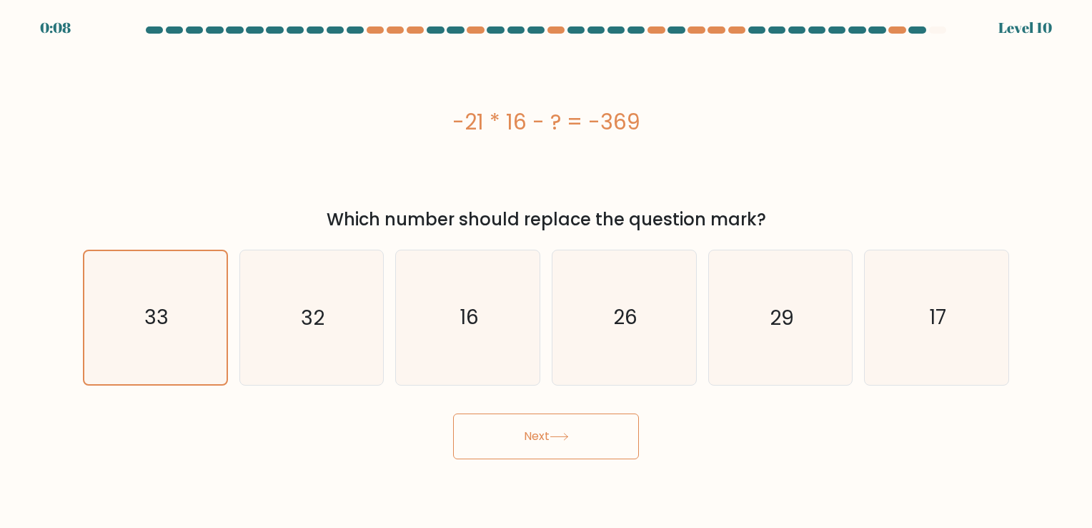
click at [550, 442] on button "Next" at bounding box center [546, 436] width 186 height 46
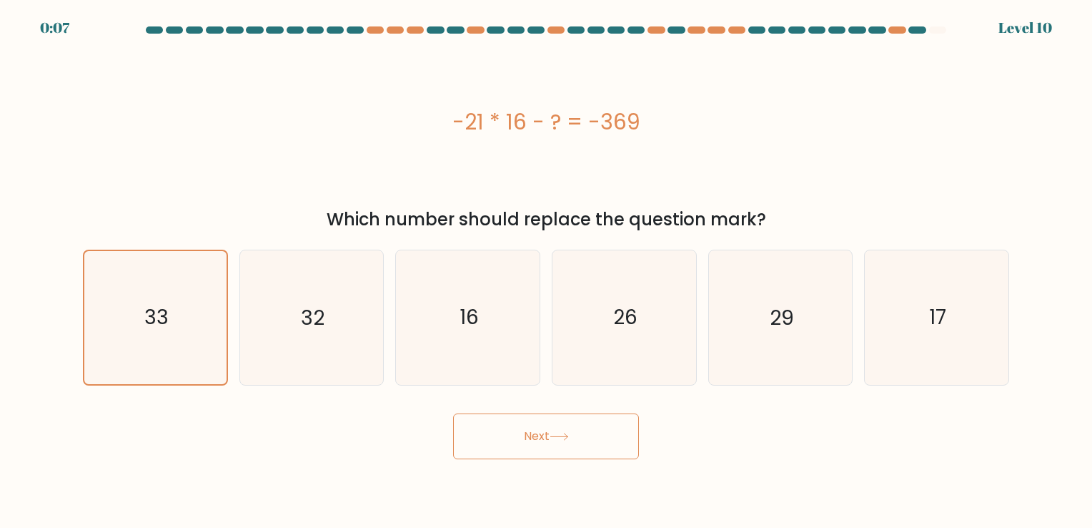
click at [550, 442] on button "Next" at bounding box center [546, 436] width 186 height 46
click at [552, 442] on button "Next" at bounding box center [546, 436] width 186 height 46
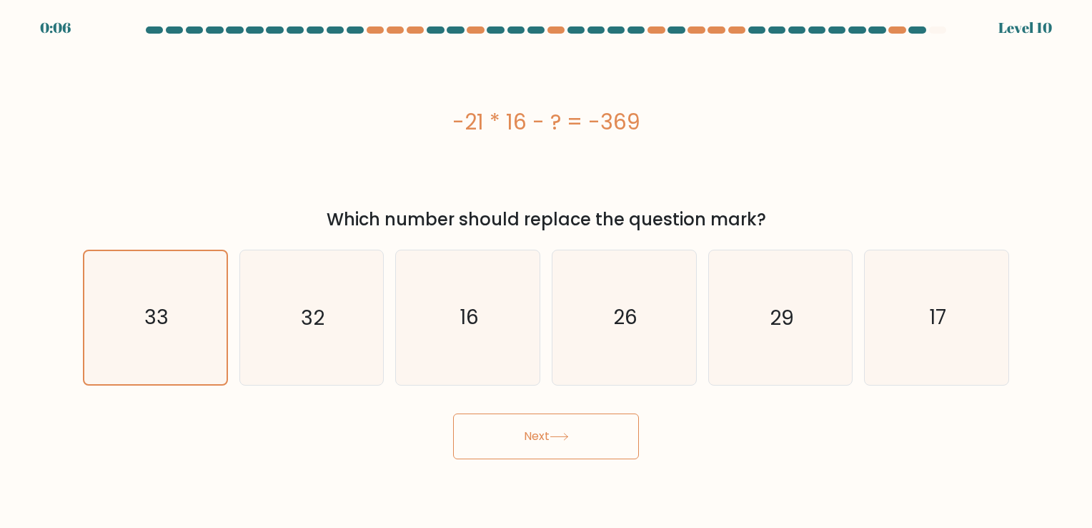
click at [552, 442] on button "Next" at bounding box center [546, 436] width 186 height 46
click at [552, 443] on button "Next" at bounding box center [546, 436] width 186 height 46
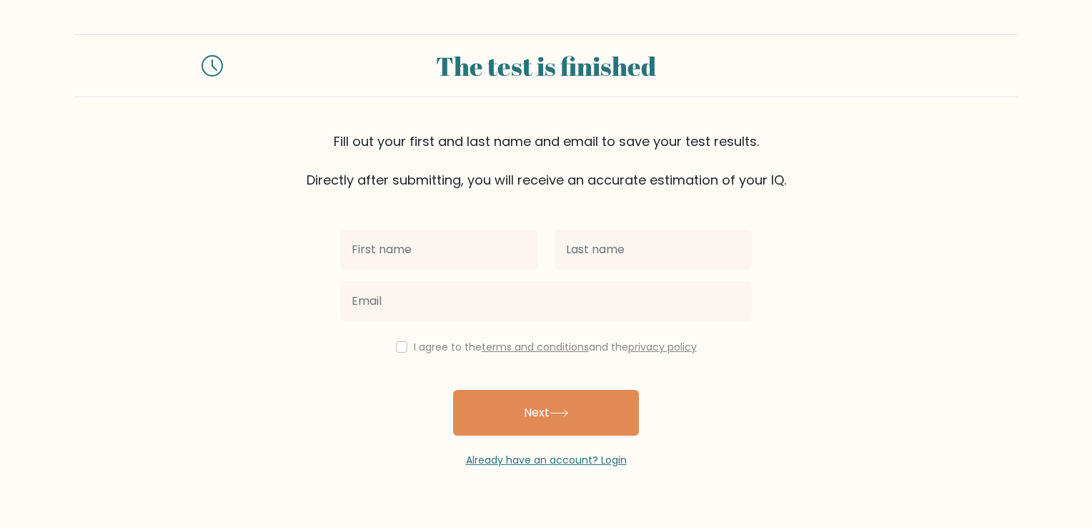
click at [499, 249] on input "text" at bounding box center [438, 249] width 197 height 40
click at [829, 203] on form "The test is finished Fill out your first and last name and email to save your t…" at bounding box center [546, 250] width 1092 height 433
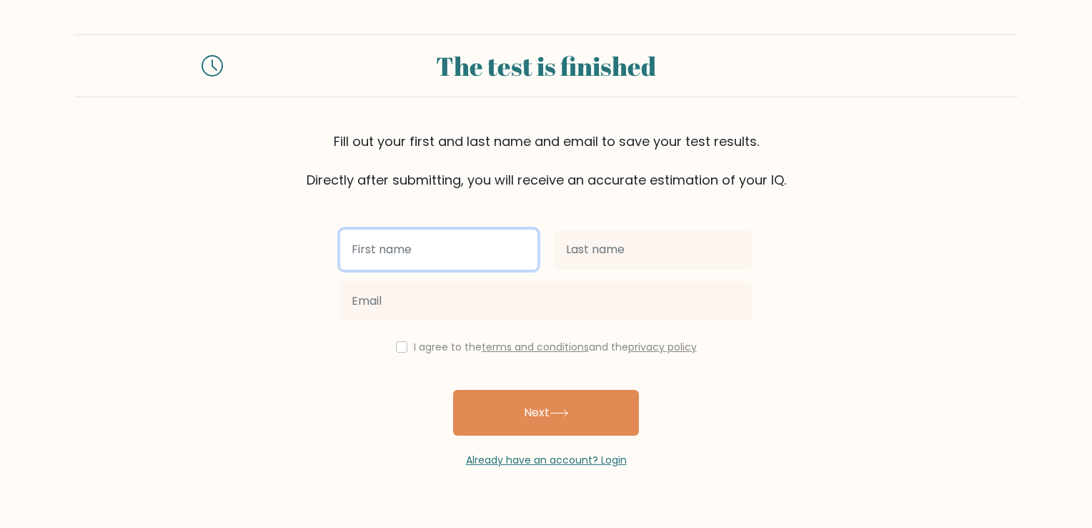
click at [476, 237] on input "text" at bounding box center [438, 249] width 197 height 40
type input "[PERSON_NAME]"
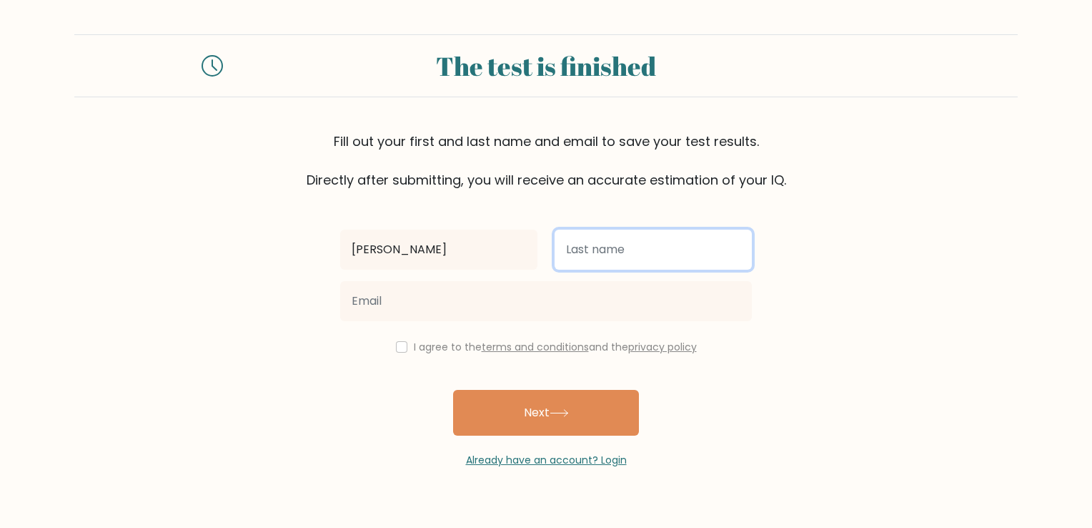
click at [616, 254] on input "text" at bounding box center [653, 249] width 197 height 40
type input "[PERSON_NAME]"
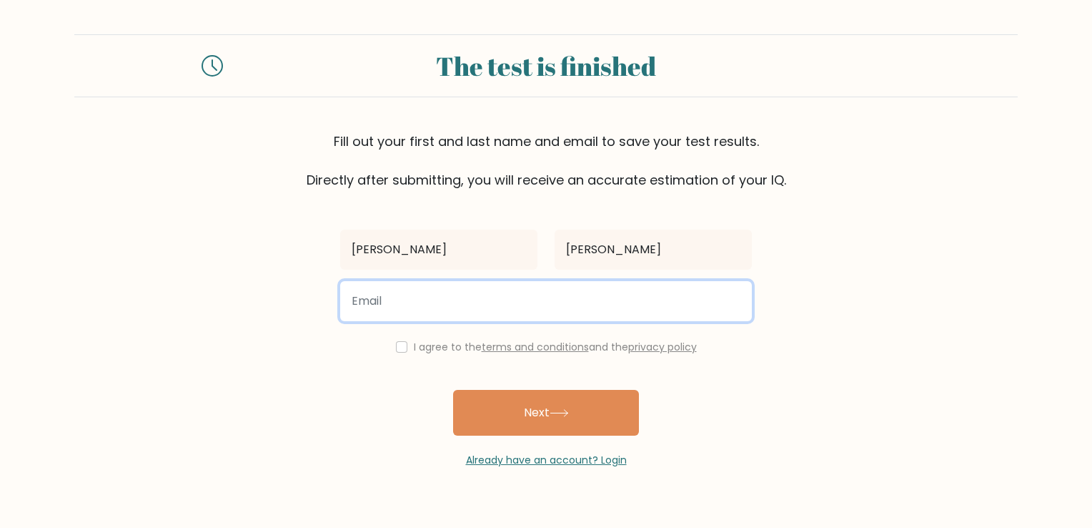
click at [500, 310] on input "email" at bounding box center [546, 301] width 412 height 40
type input "Leo@miatlantic.us"
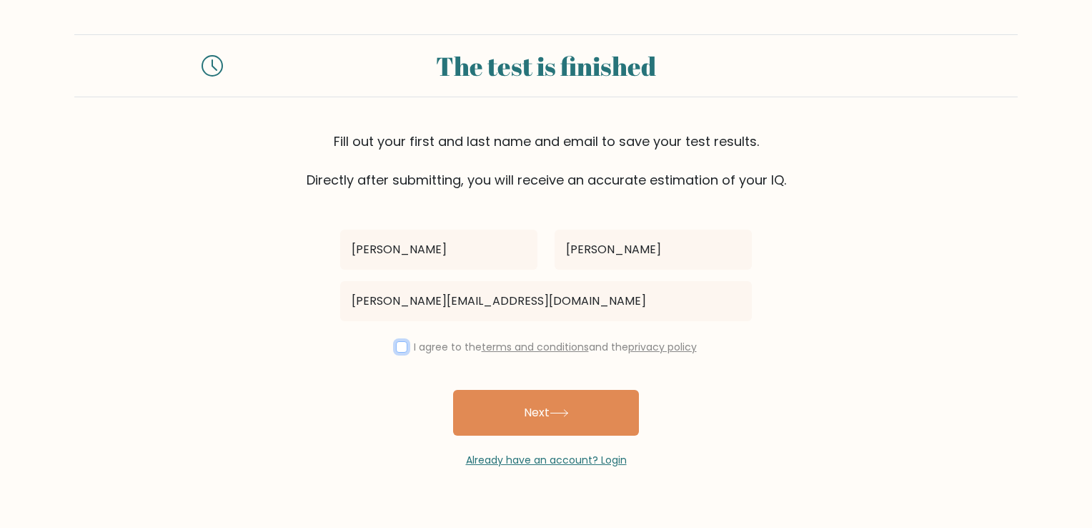
click at [399, 347] on input "checkbox" at bounding box center [401, 346] width 11 height 11
checkbox input "true"
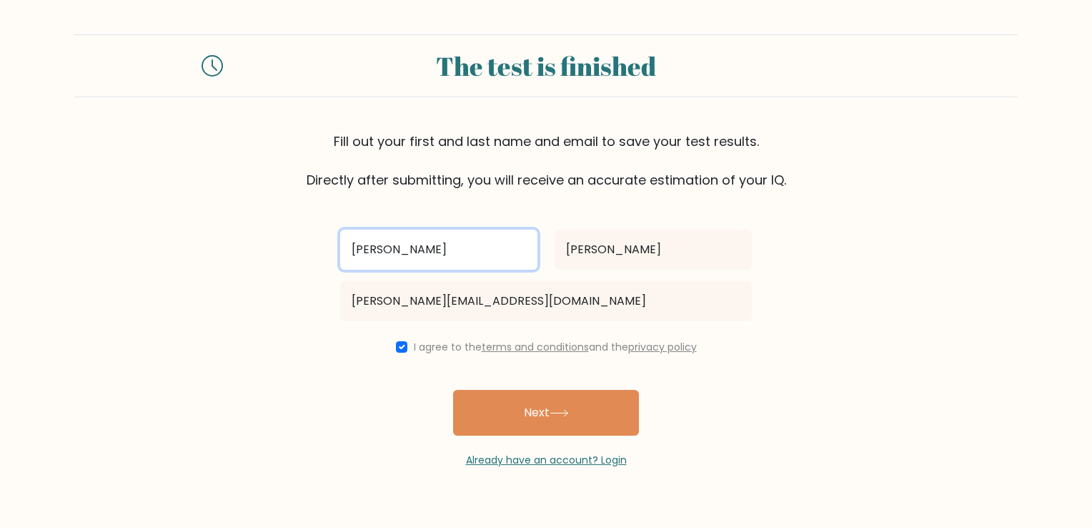
click at [435, 256] on input "[PERSON_NAME]" at bounding box center [438, 249] width 197 height 40
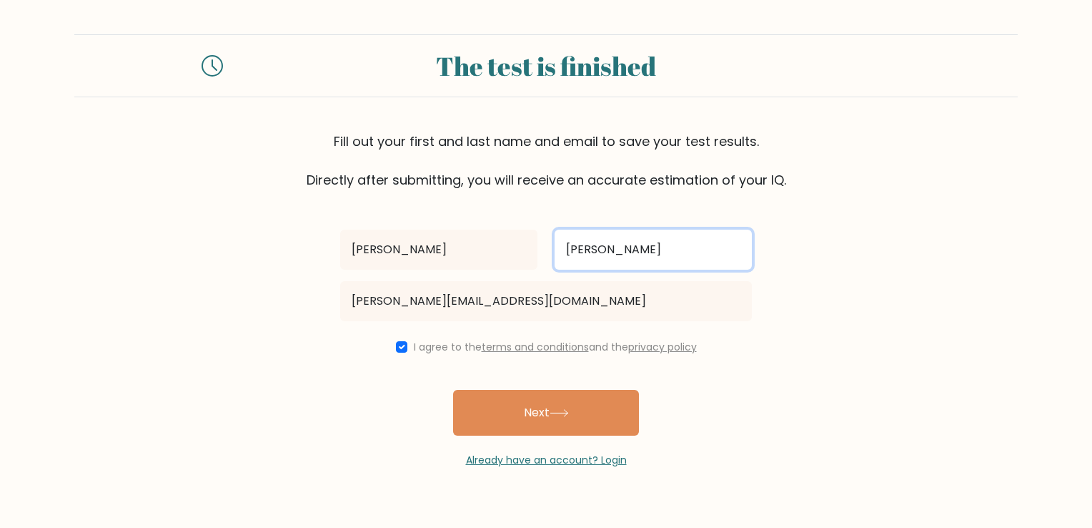
click at [579, 257] on input "[PERSON_NAME]" at bounding box center [653, 249] width 197 height 40
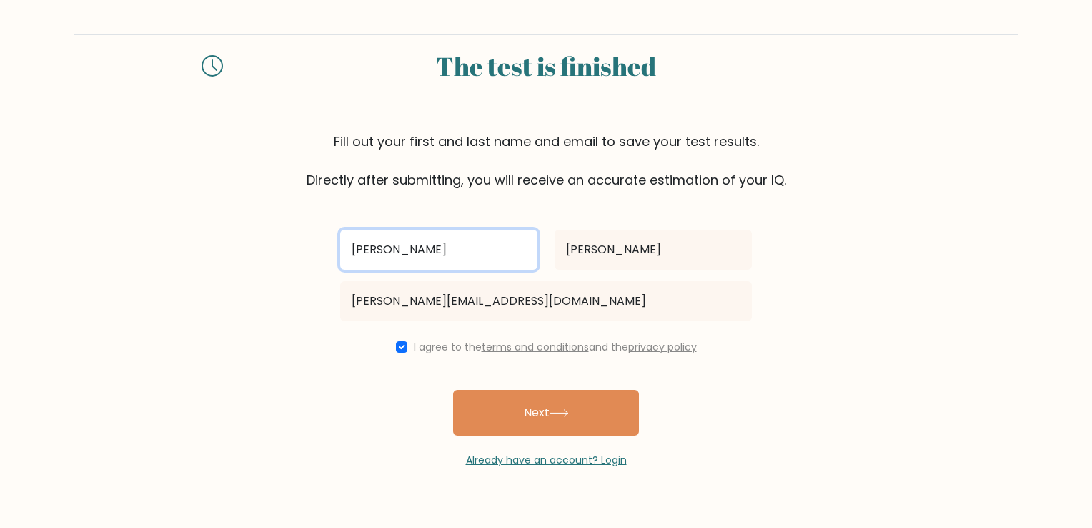
click at [466, 249] on input "[PERSON_NAME]" at bounding box center [438, 249] width 197 height 40
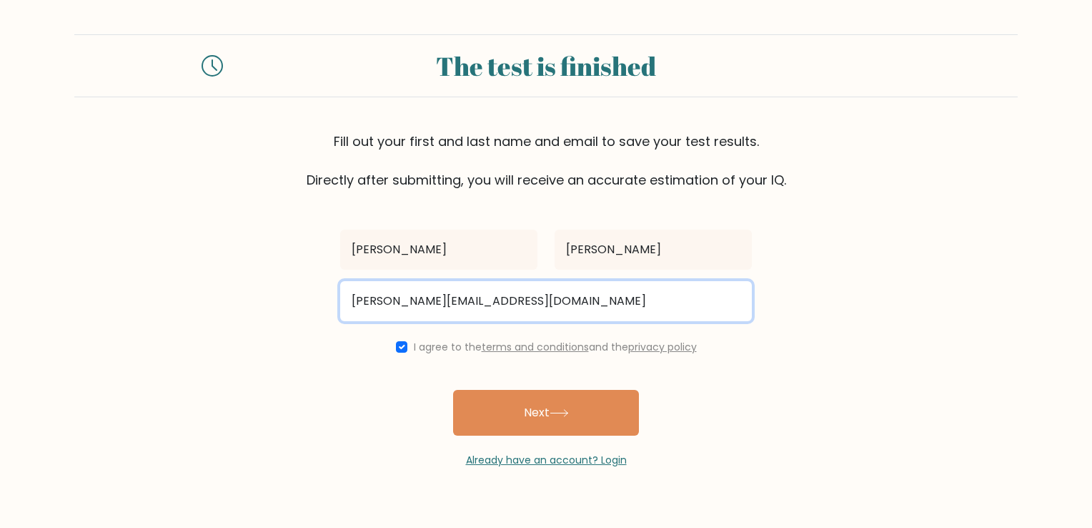
click at [512, 291] on input "Leo@miatlantic.us" at bounding box center [546, 301] width 412 height 40
click at [569, 308] on input "Leo@miatlantic.us" at bounding box center [546, 301] width 412 height 40
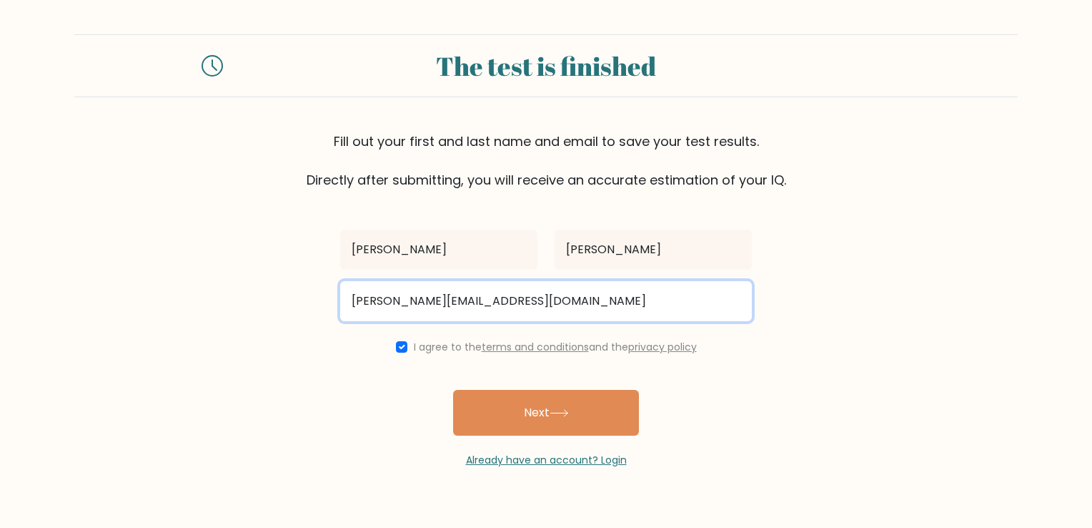
click at [569, 308] on input "Leo@miatlantic.us" at bounding box center [546, 301] width 412 height 40
paste input "leo.johnson24@outlook.com"
type input "leo.johnson24@outlook.com"
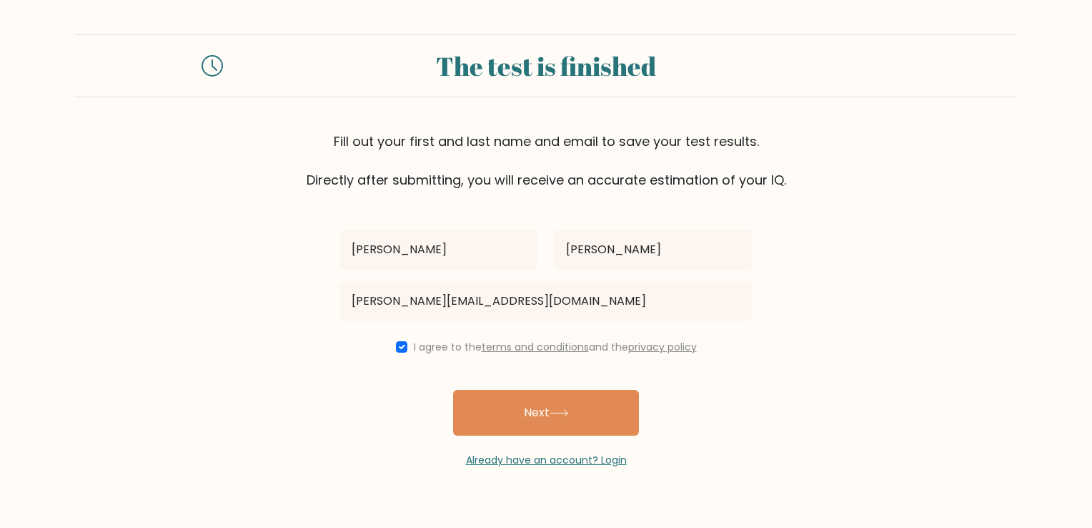
click at [830, 289] on form "The test is finished Fill out your first and last name and email to save your t…" at bounding box center [546, 250] width 1092 height 433
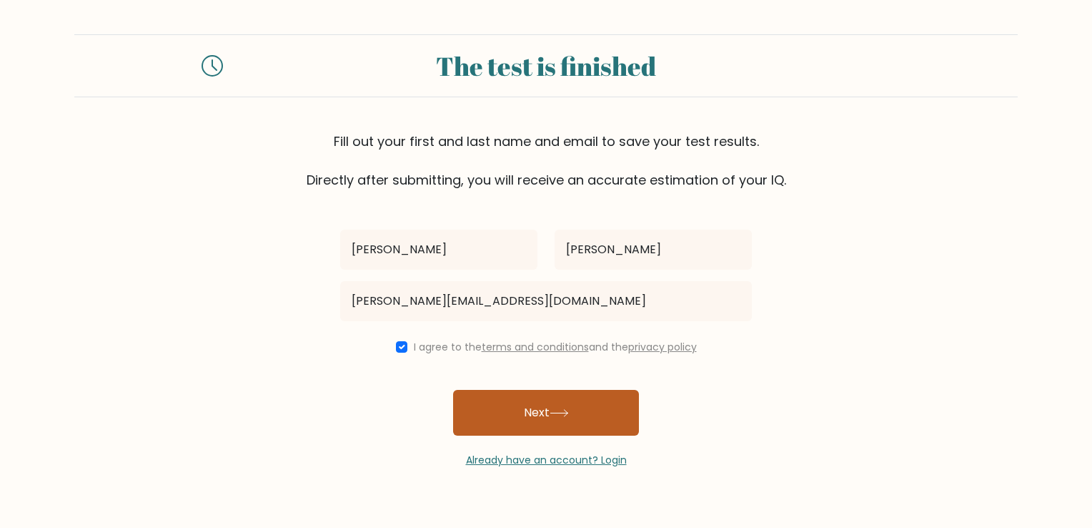
click at [563, 416] on icon at bounding box center [559, 413] width 19 height 8
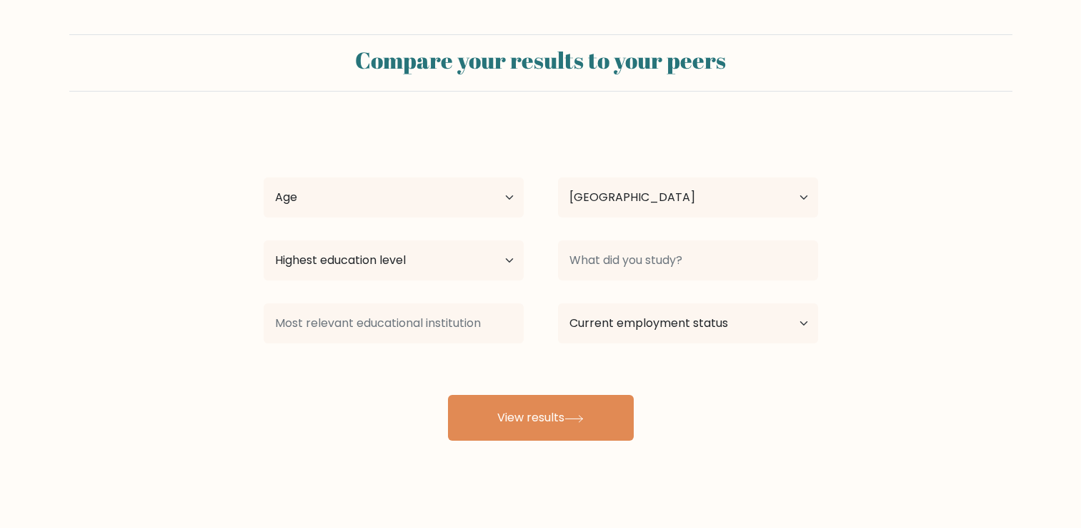
select select "PK"
click at [499, 202] on select "Age Under [DEMOGRAPHIC_DATA] [DEMOGRAPHIC_DATA] [DEMOGRAPHIC_DATA] [DEMOGRAPHIC…" at bounding box center [394, 197] width 260 height 40
select select "25_34"
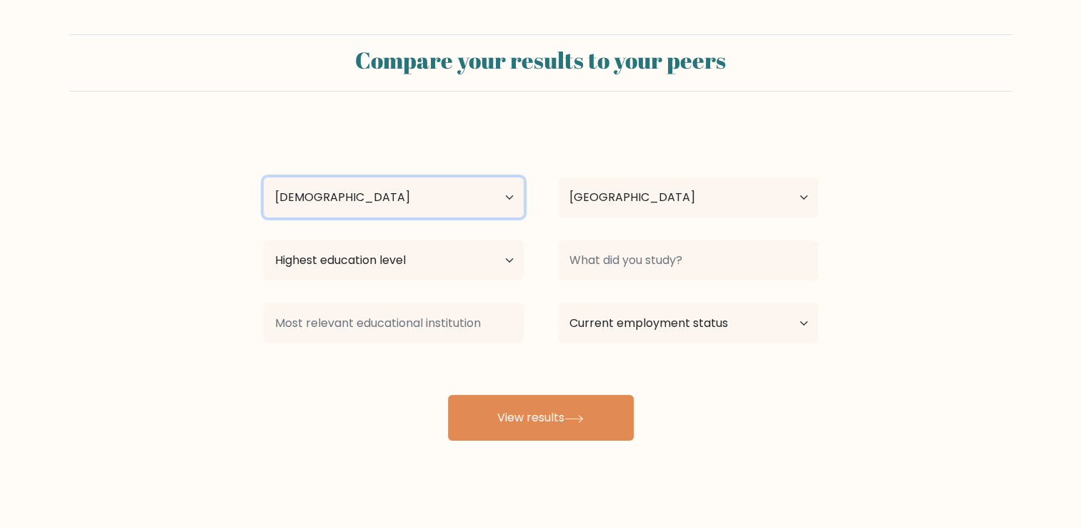
click at [264, 177] on select "Age Under [DEMOGRAPHIC_DATA] [DEMOGRAPHIC_DATA] [DEMOGRAPHIC_DATA] [DEMOGRAPHIC…" at bounding box center [394, 197] width 260 height 40
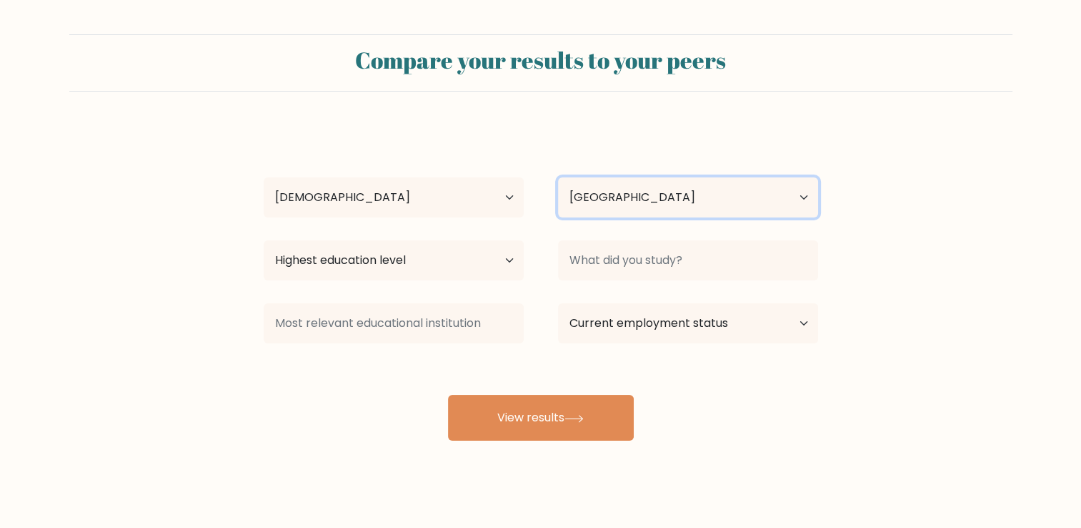
click at [653, 204] on select "Country [GEOGRAPHIC_DATA] [GEOGRAPHIC_DATA] [GEOGRAPHIC_DATA] [US_STATE] [GEOGR…" at bounding box center [688, 197] width 260 height 40
select select "US"
click at [558, 177] on select "Country [GEOGRAPHIC_DATA] [GEOGRAPHIC_DATA] [GEOGRAPHIC_DATA] [US_STATE] [GEOGR…" at bounding box center [688, 197] width 260 height 40
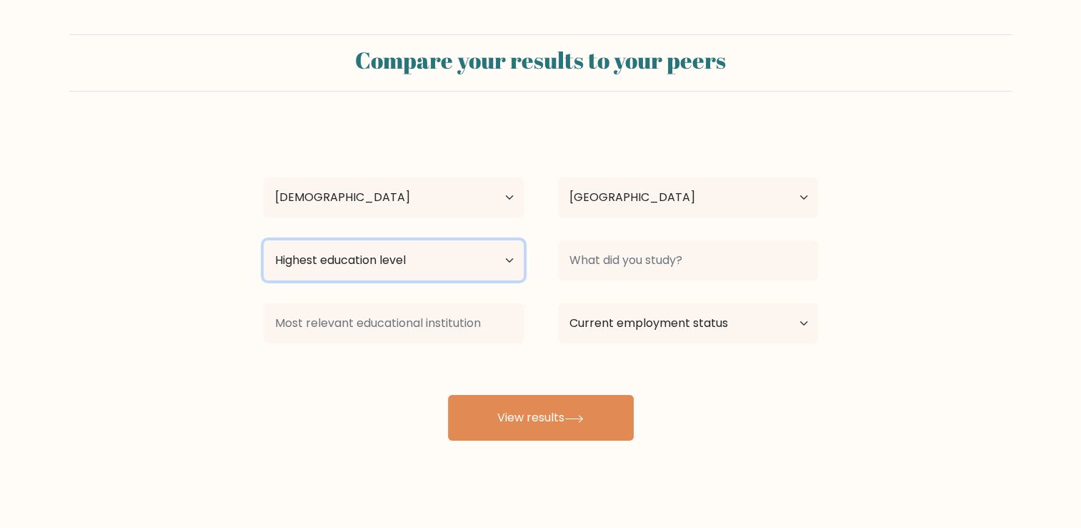
click at [507, 262] on select "Highest education level No schooling Primary Lower Secondary Upper Secondary Oc…" at bounding box center [394, 260] width 260 height 40
select select "masters_degree"
click at [264, 240] on select "Highest education level No schooling Primary Lower Secondary Upper Secondary Oc…" at bounding box center [394, 260] width 260 height 40
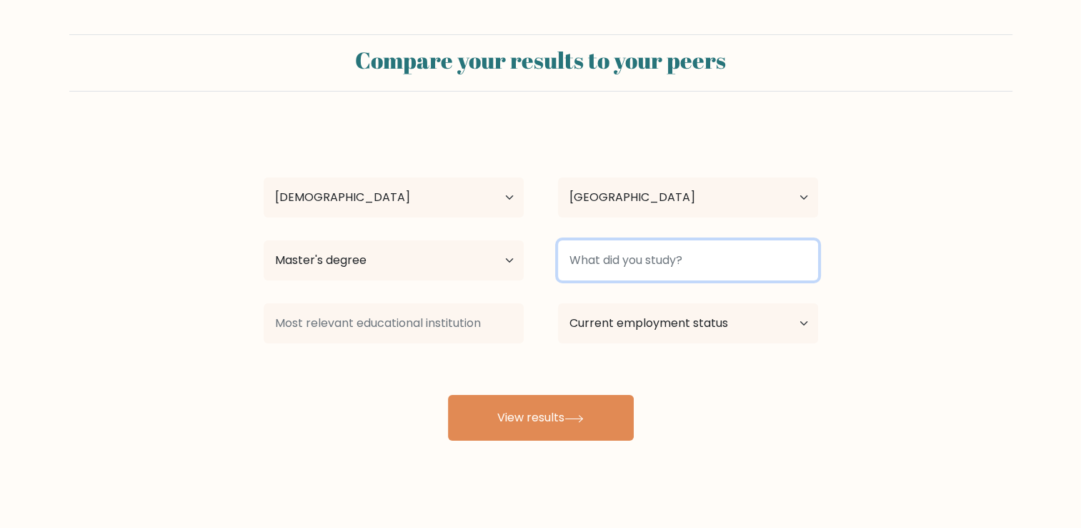
click at [600, 266] on input at bounding box center [688, 260] width 260 height 40
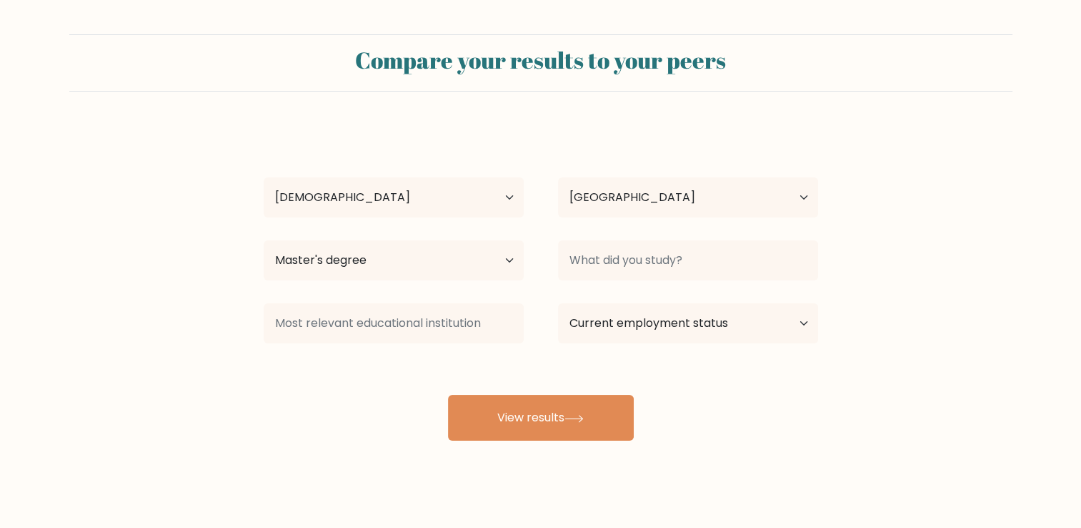
click at [926, 202] on form "Compare your results to your peers [PERSON_NAME] Age Under [DEMOGRAPHIC_DATA] […" at bounding box center [540, 237] width 1081 height 406
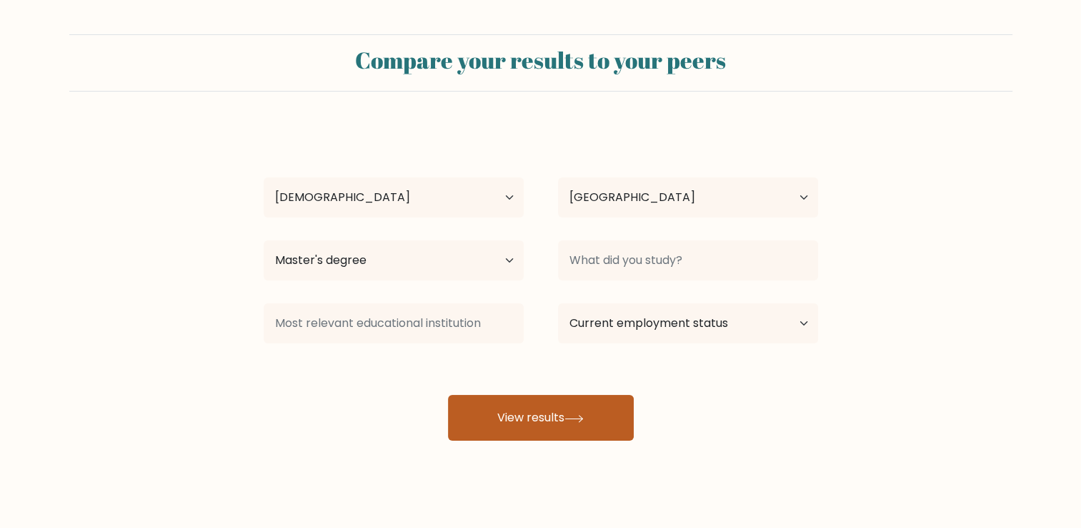
click at [558, 422] on button "View results" at bounding box center [541, 418] width 186 height 46
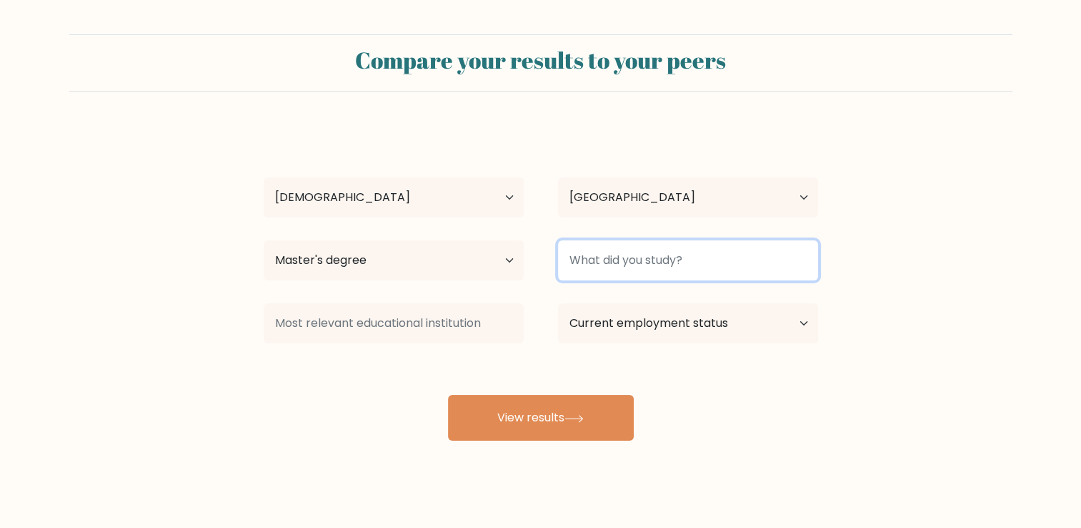
click at [603, 259] on input at bounding box center [688, 260] width 260 height 40
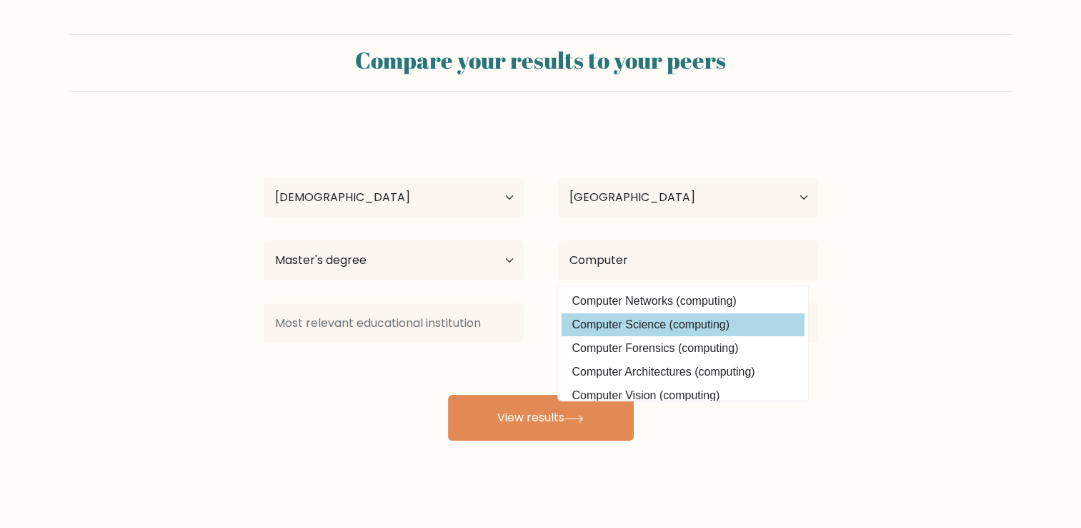
click at [628, 323] on option "Computer Science (computing)" at bounding box center [683, 324] width 243 height 23
type input "Computer Science"
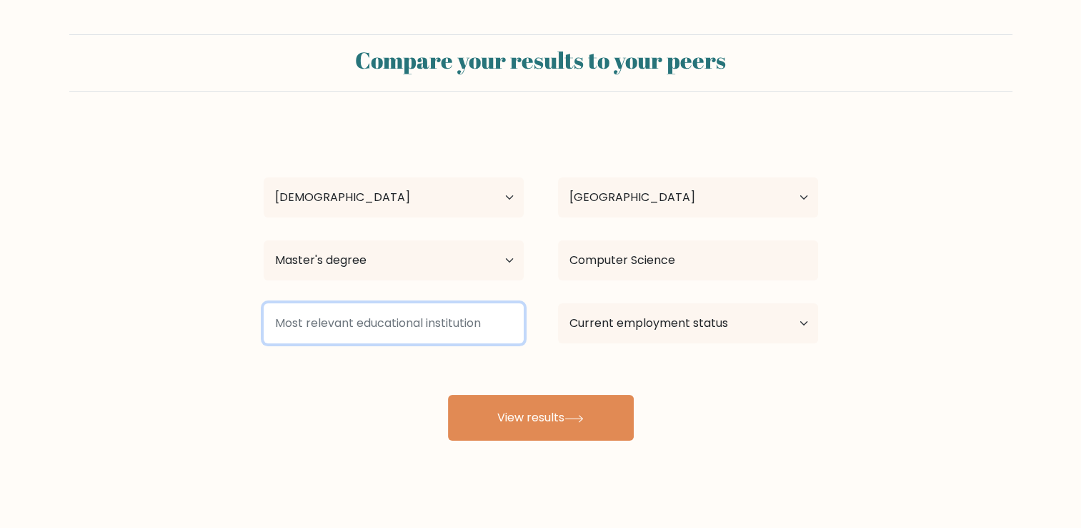
click at [485, 331] on input at bounding box center [394, 323] width 260 height 40
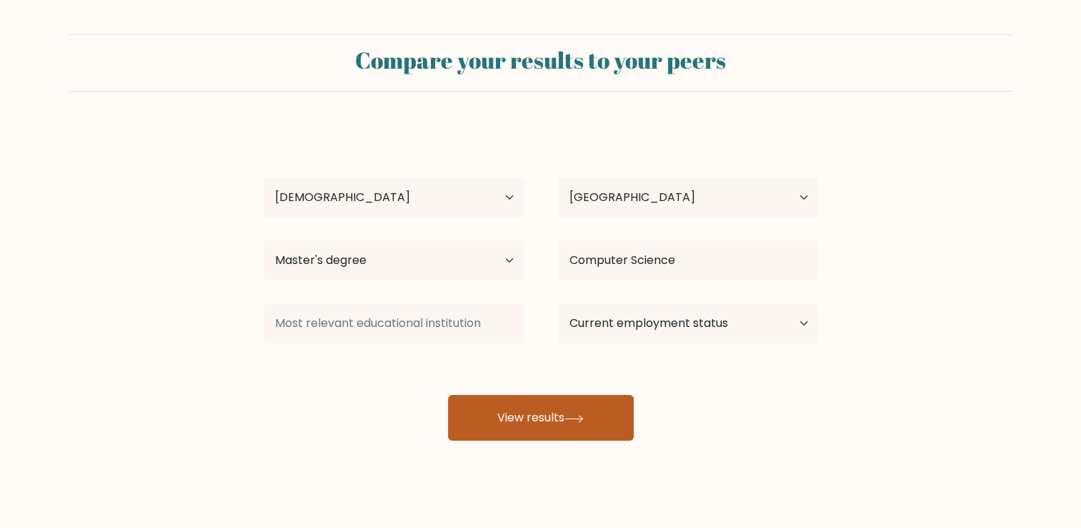
click at [583, 409] on button "View results" at bounding box center [541, 418] width 186 height 46
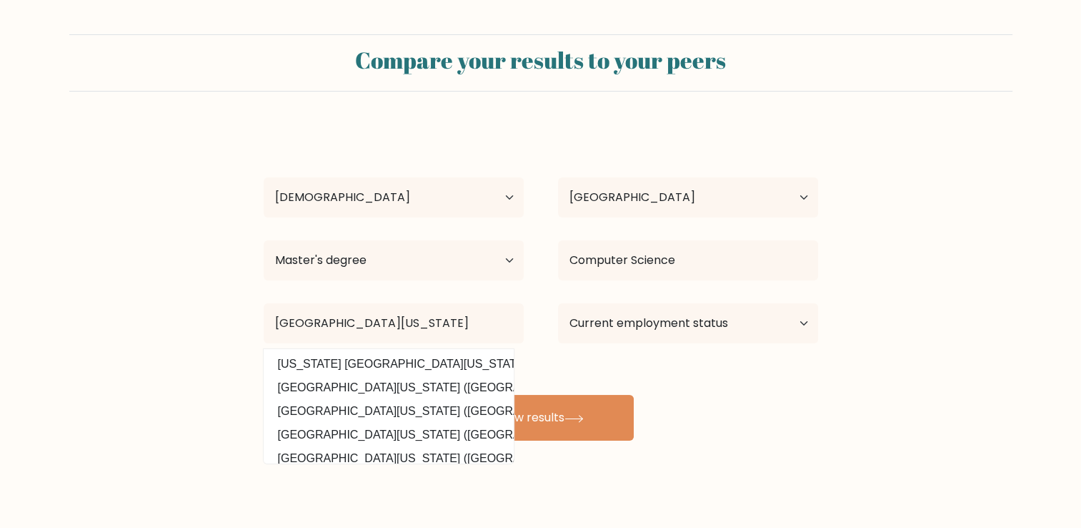
click at [174, 362] on form "Compare your results to your peers Leo Johnson Age Under 18 years old 18-24 yea…" at bounding box center [540, 237] width 1081 height 406
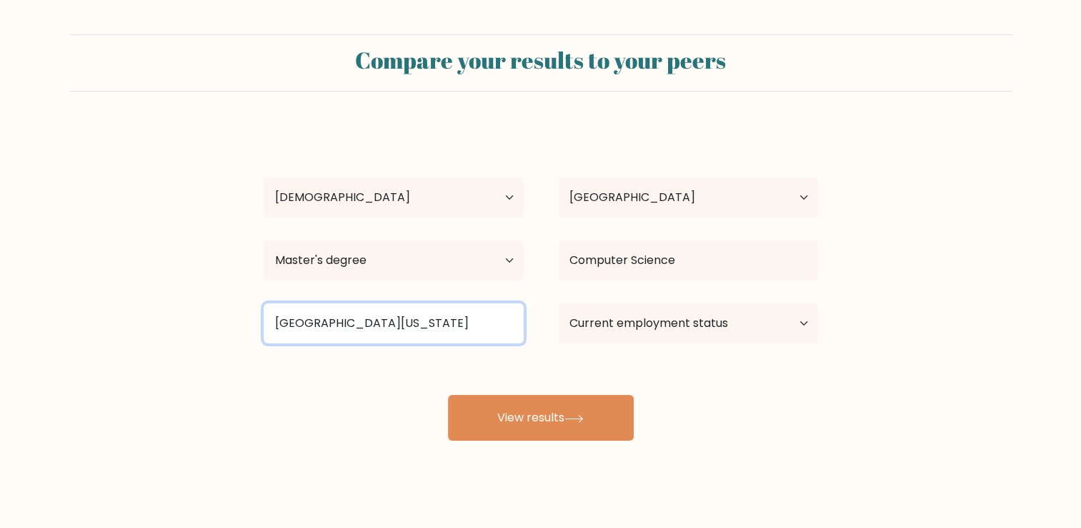
click at [435, 317] on input "University of california" at bounding box center [394, 323] width 260 height 40
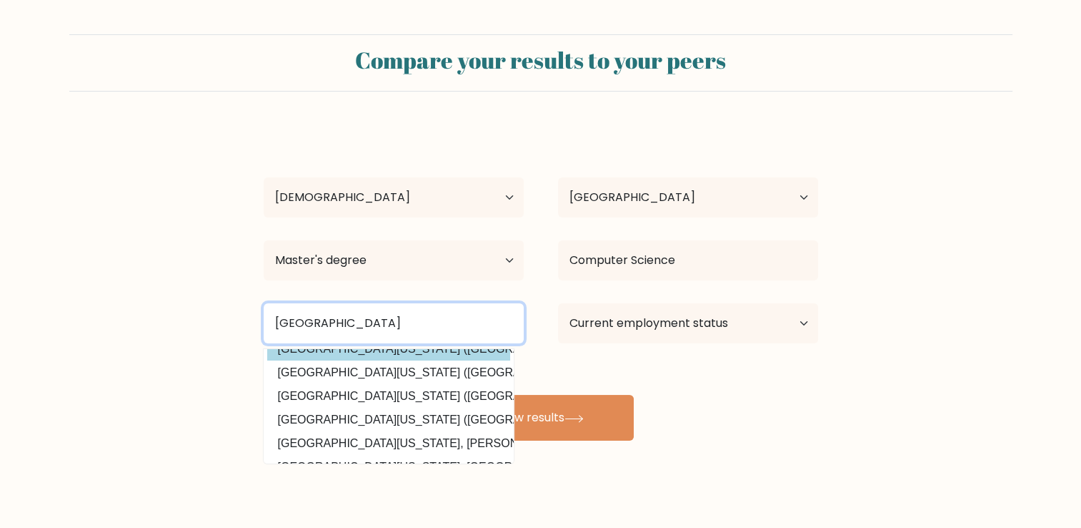
scroll to position [71, 0]
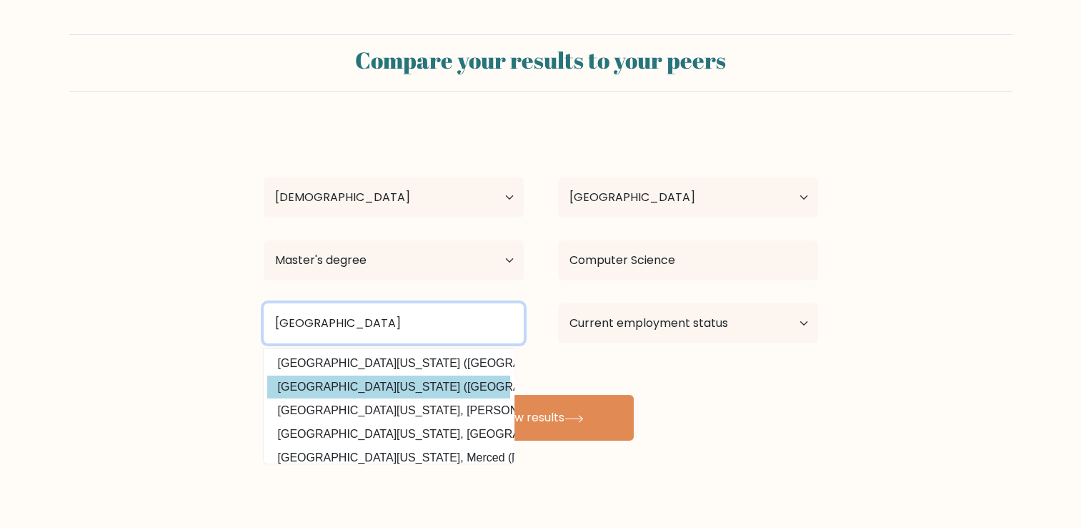
type input "University of californi"
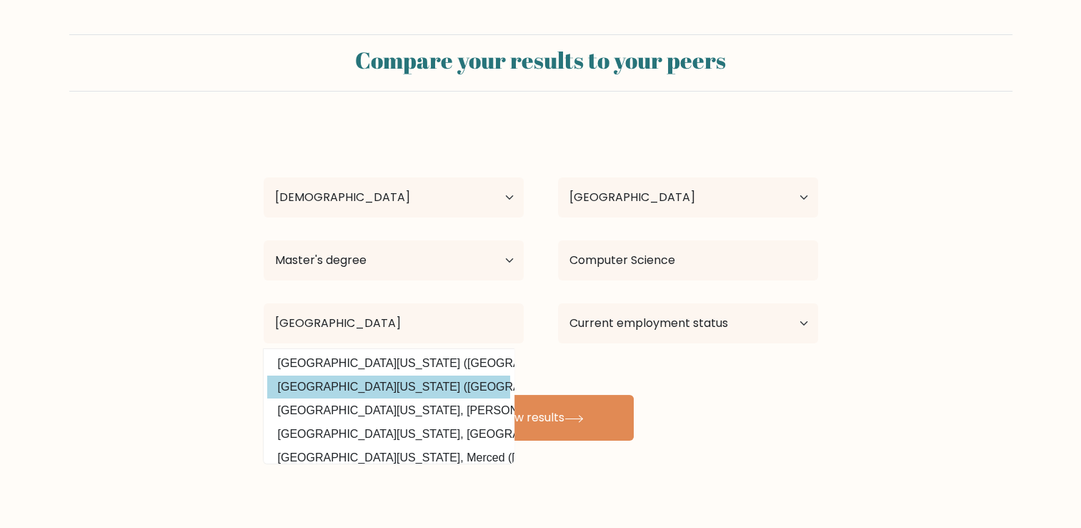
click at [420, 387] on div "Leo Johnson Age Under 18 years old 18-24 years old 25-34 years old 35-44 years …" at bounding box center [541, 283] width 572 height 315
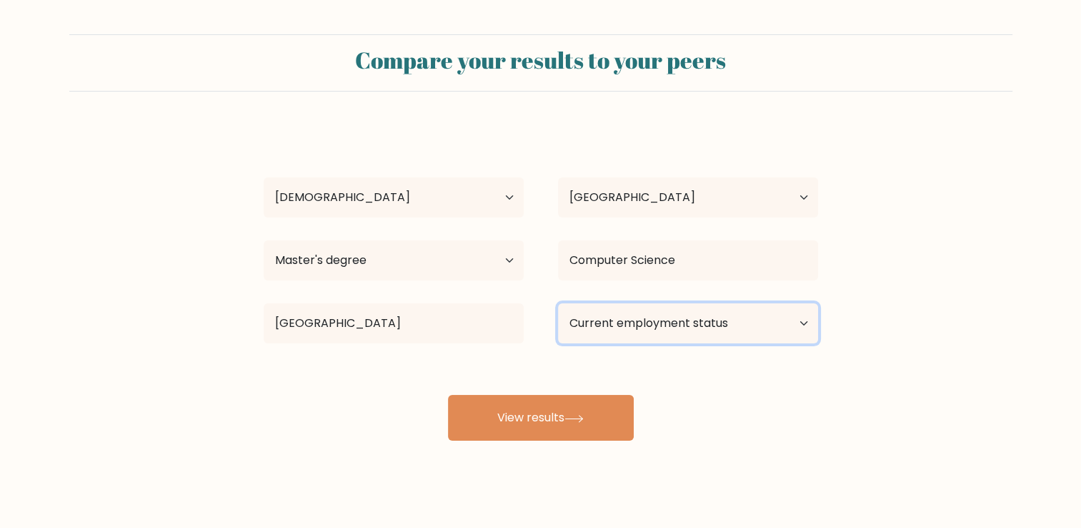
click at [638, 325] on select "Current employment status Employed Student Retired Other / prefer not to answer" at bounding box center [688, 323] width 260 height 40
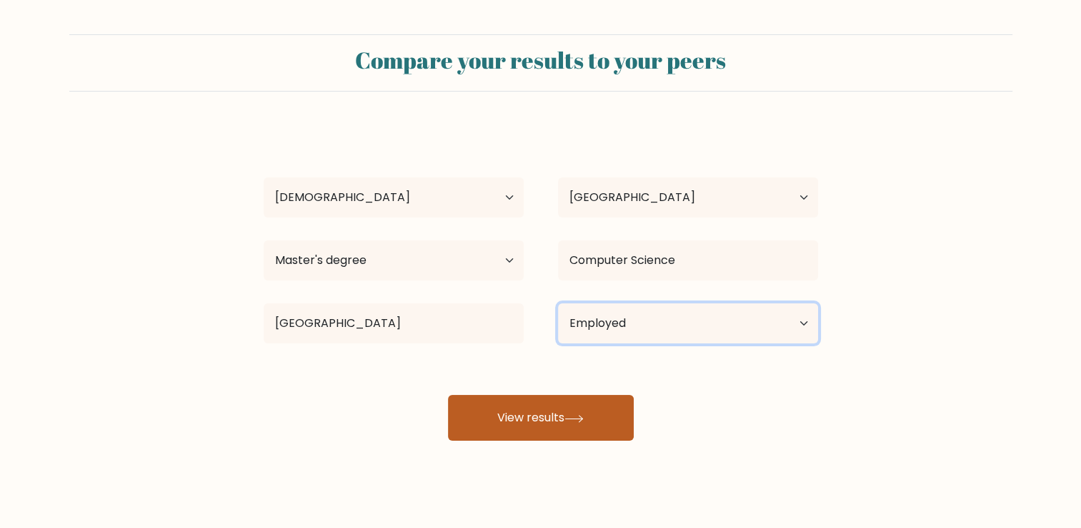
click at [558, 303] on select "Current employment status Employed Student Retired Other / prefer not to answer" at bounding box center [688, 323] width 260 height 40
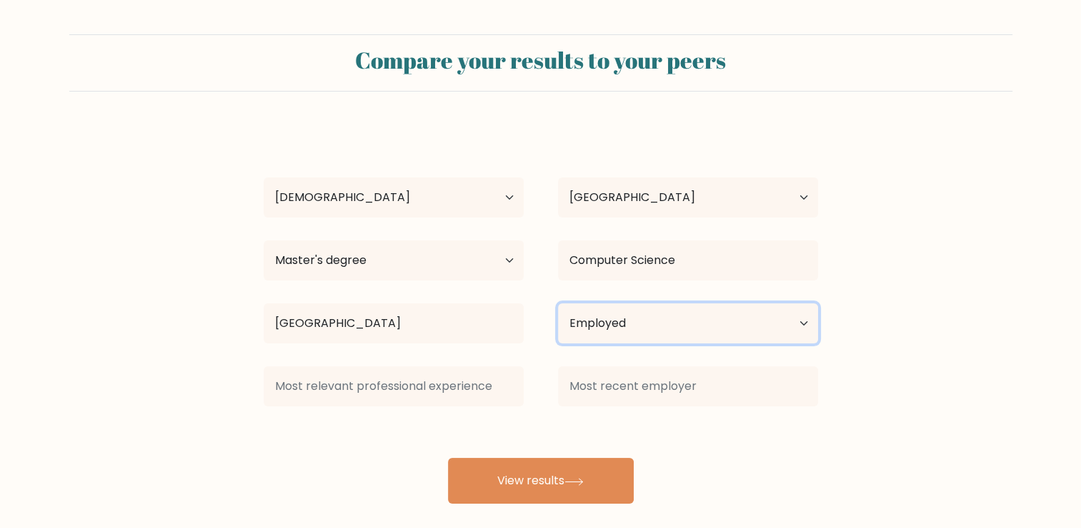
click at [668, 330] on select "Current employment status Employed Student Retired Other / prefer not to answer" at bounding box center [688, 323] width 260 height 40
select select "student"
click at [558, 303] on select "Current employment status Employed Student Retired Other / prefer not to answer" at bounding box center [688, 323] width 260 height 40
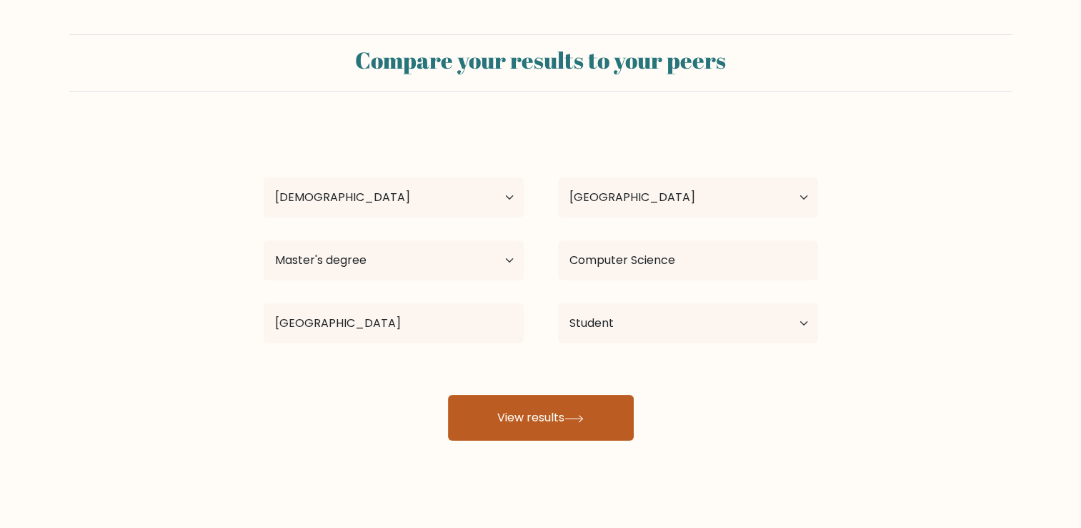
click at [571, 419] on icon at bounding box center [574, 419] width 19 height 8
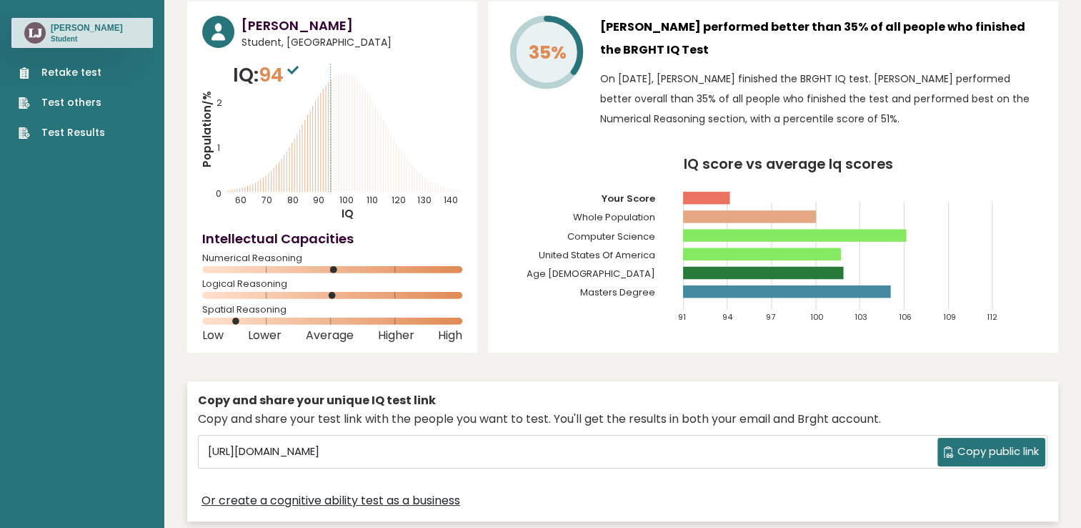
scroll to position [143, 0]
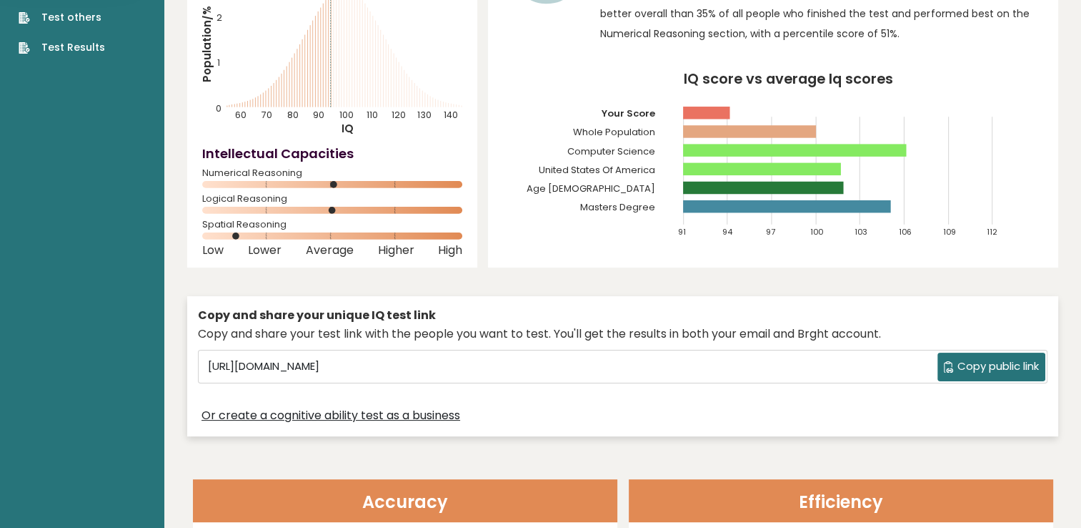
drag, startPoint x: 238, startPoint y: 236, endPoint x: 289, endPoint y: 236, distance: 50.8
click at [289, 236] on icon at bounding box center [332, 235] width 260 height 7
click at [337, 187] on rect at bounding box center [332, 184] width 260 height 7
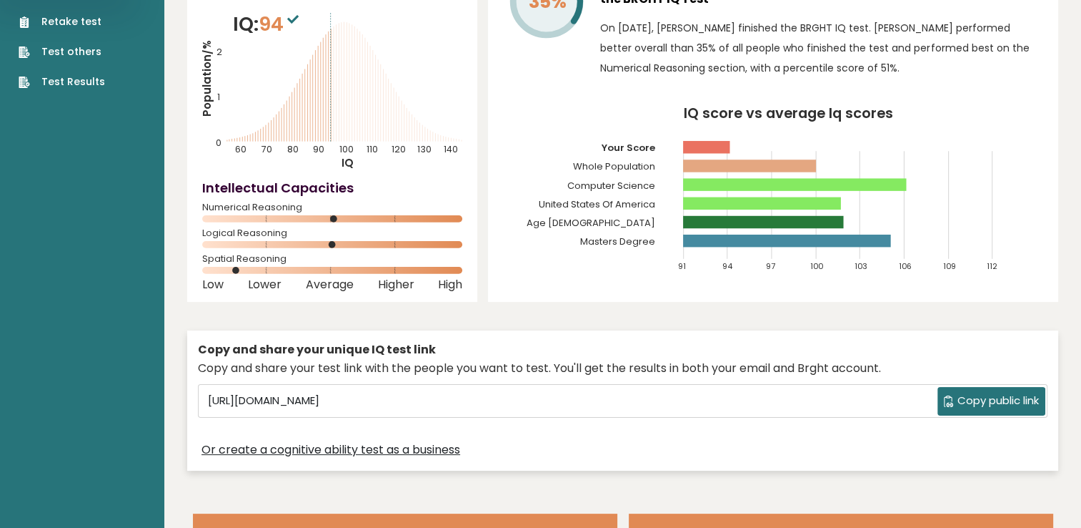
scroll to position [0, 0]
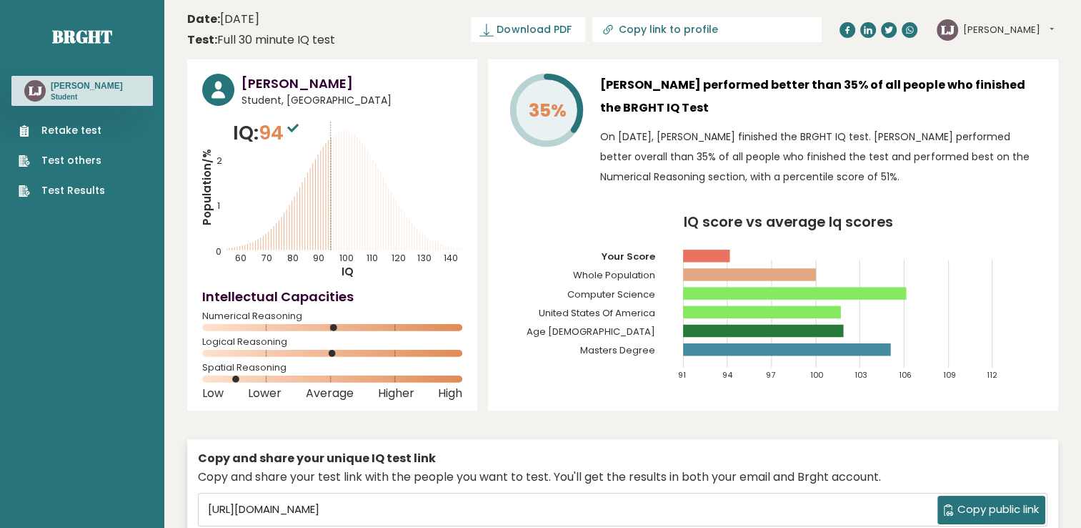
click at [299, 127] on icon at bounding box center [292, 128] width 11 height 9
